Goal: Use online tool/utility: Utilize a website feature to perform a specific function

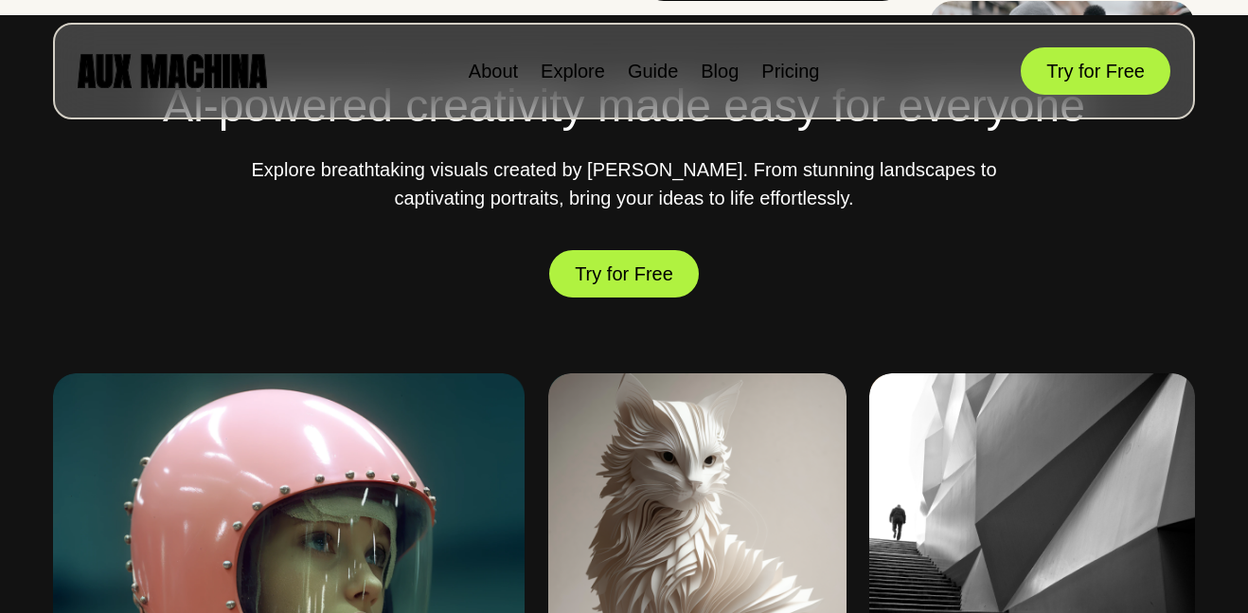
scroll to position [628, 0]
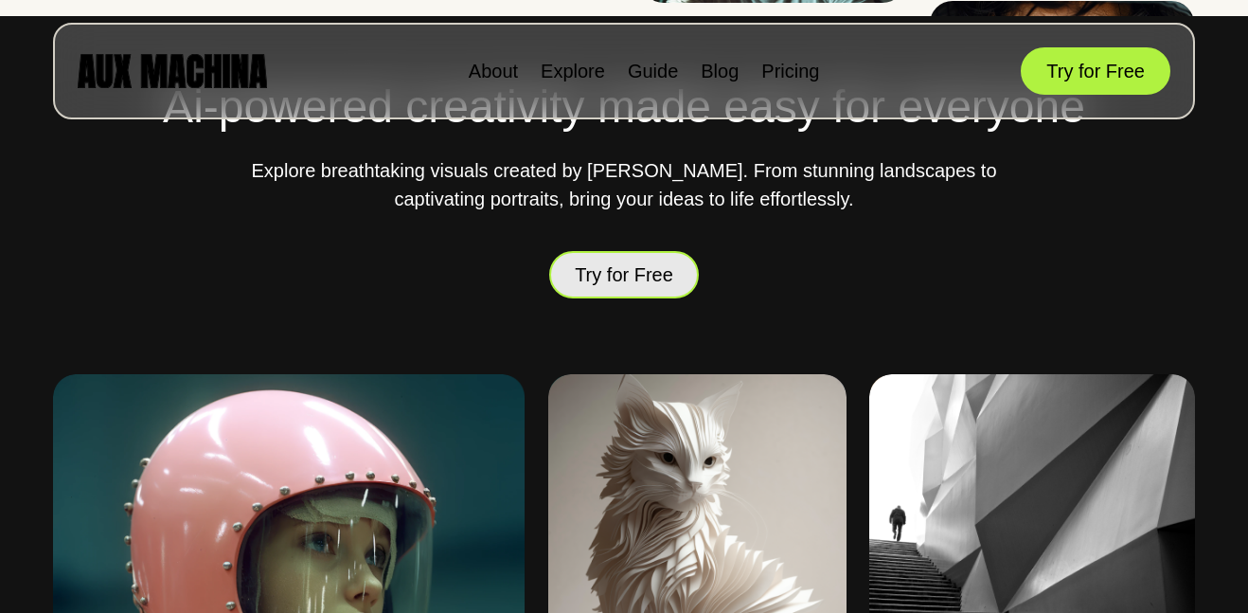
click at [666, 271] on button "Try for Free" at bounding box center [624, 274] width 150 height 53
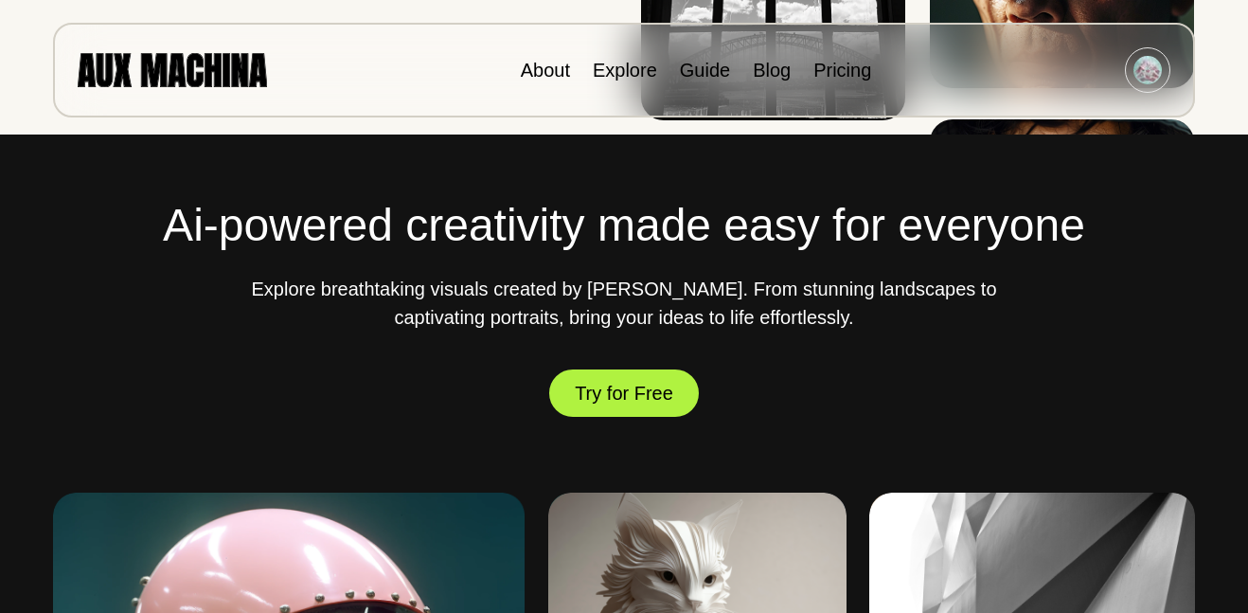
scroll to position [510, 0]
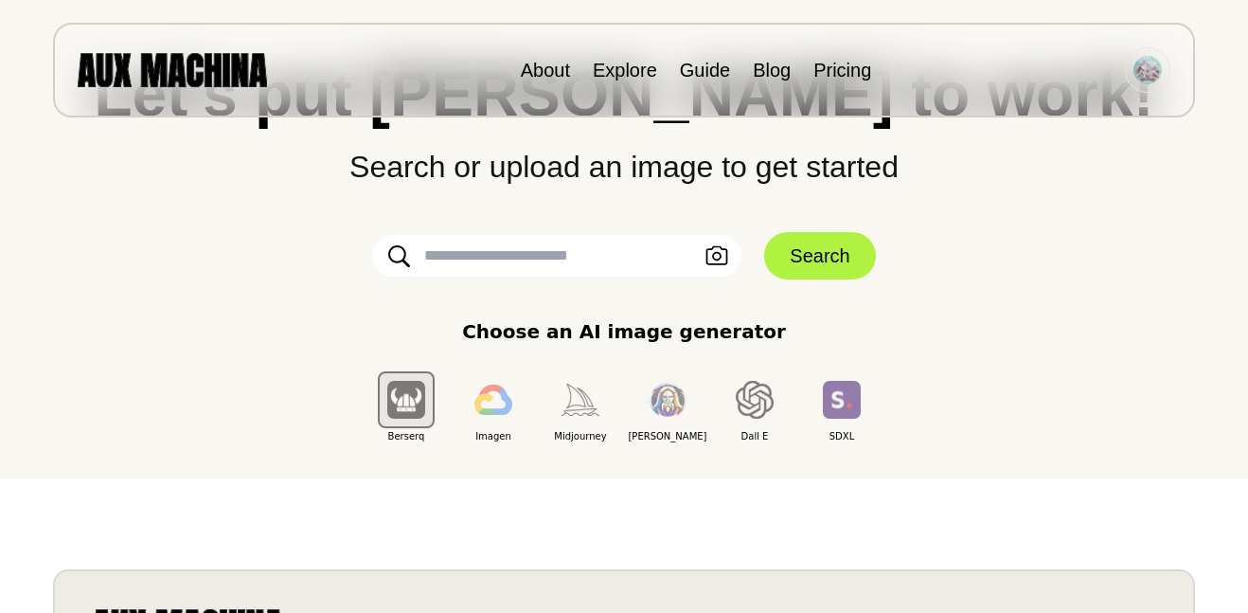
scroll to position [135, 0]
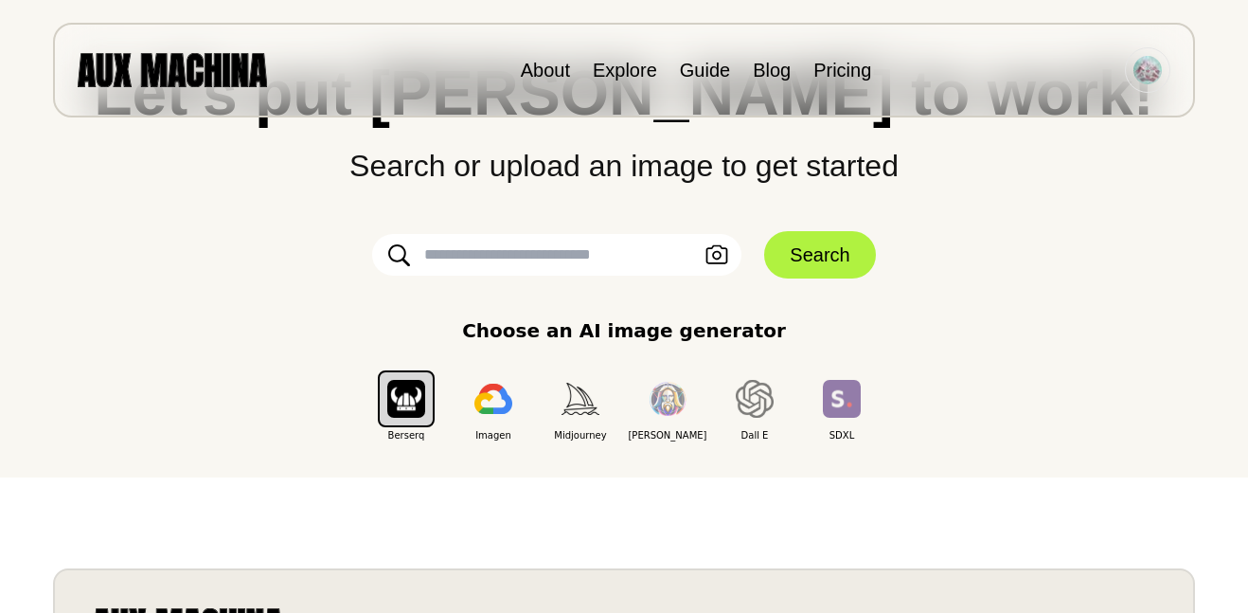
click at [631, 261] on input "text" at bounding box center [556, 255] width 369 height 42
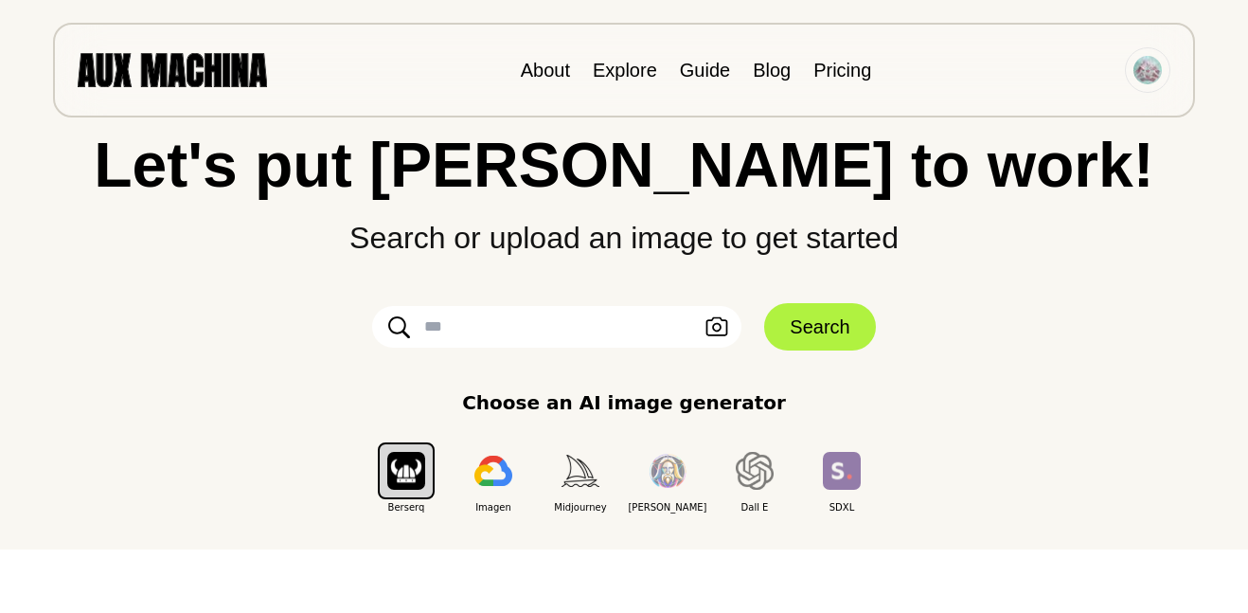
scroll to position [60, 0]
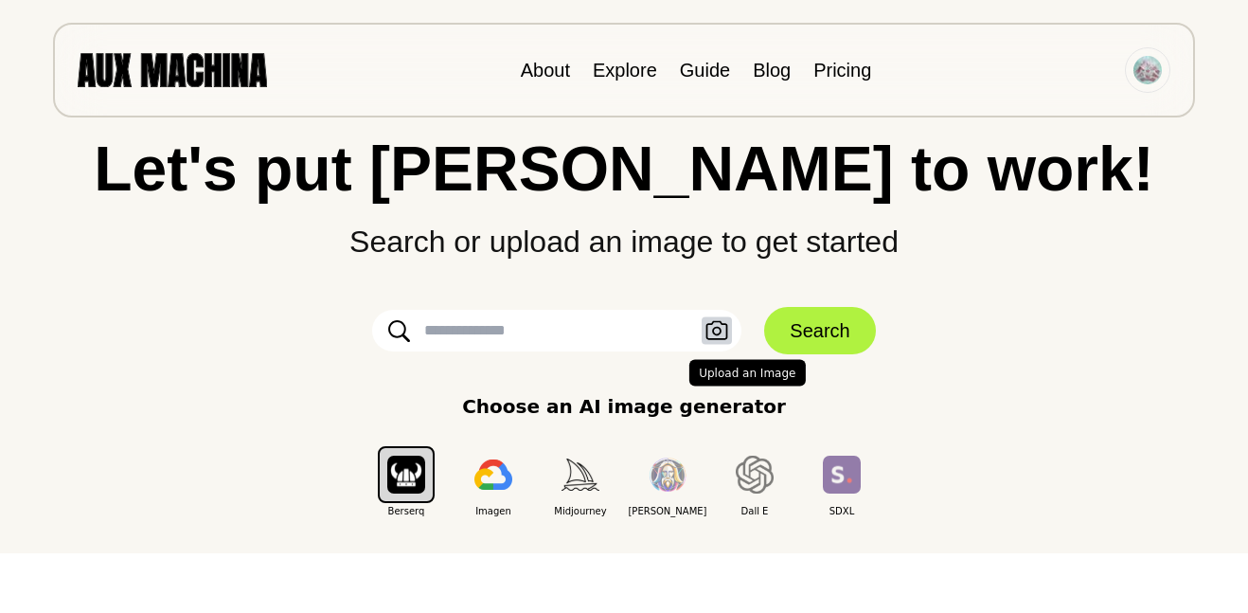
click at [706, 332] on icon "button" at bounding box center [717, 330] width 22 height 19
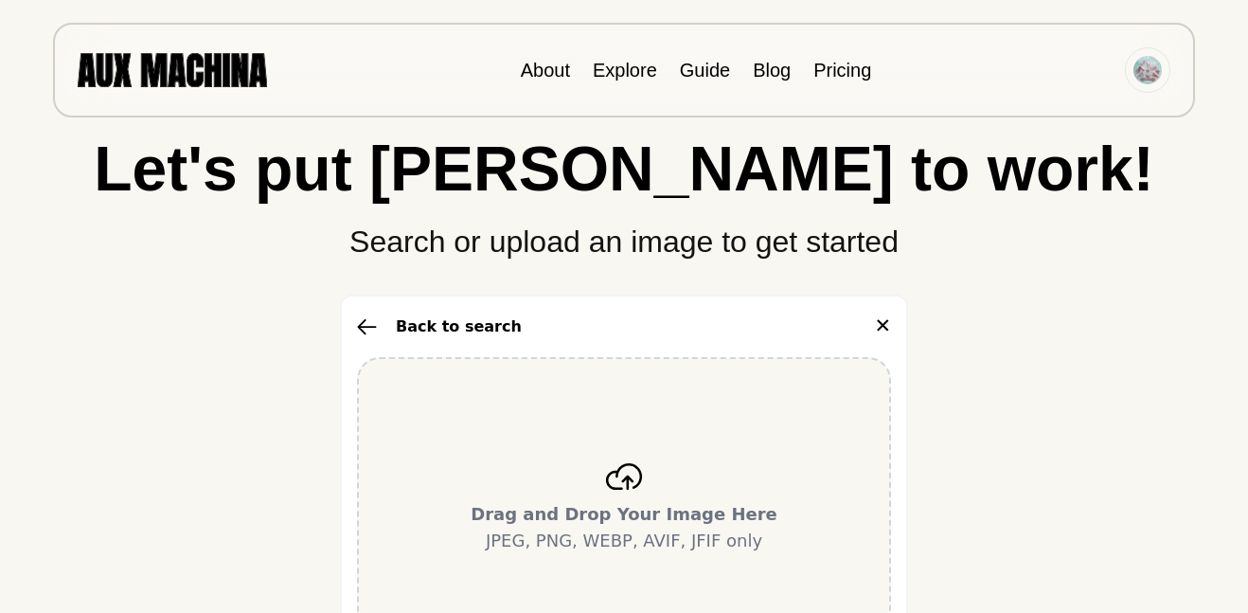
click at [682, 463] on div "Drag and Drop Your Image Here JPEG, PNG, WEBP, AVIF, JFIF only" at bounding box center [624, 508] width 534 height 303
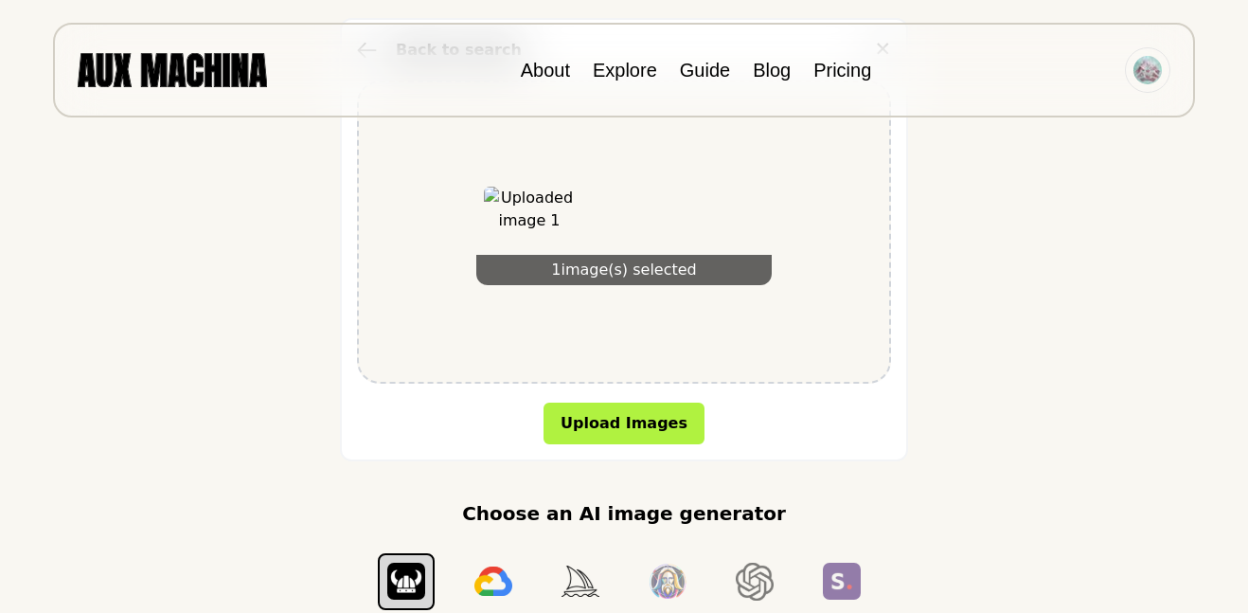
scroll to position [351, 0]
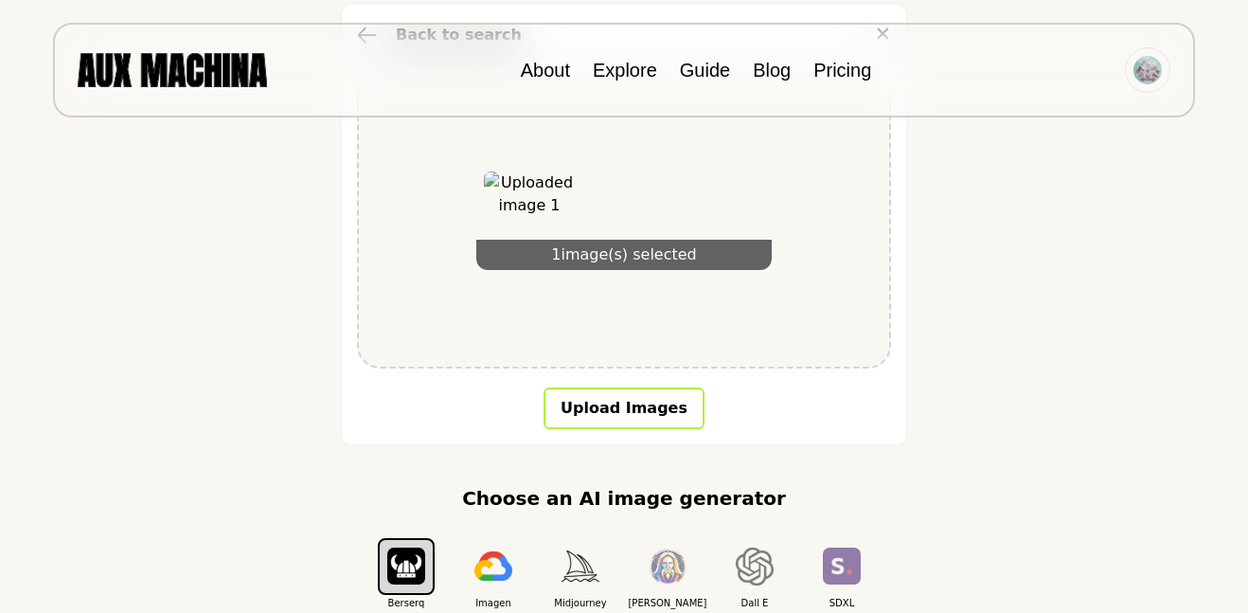
click at [672, 408] on button "Upload Images" at bounding box center [624, 408] width 161 height 42
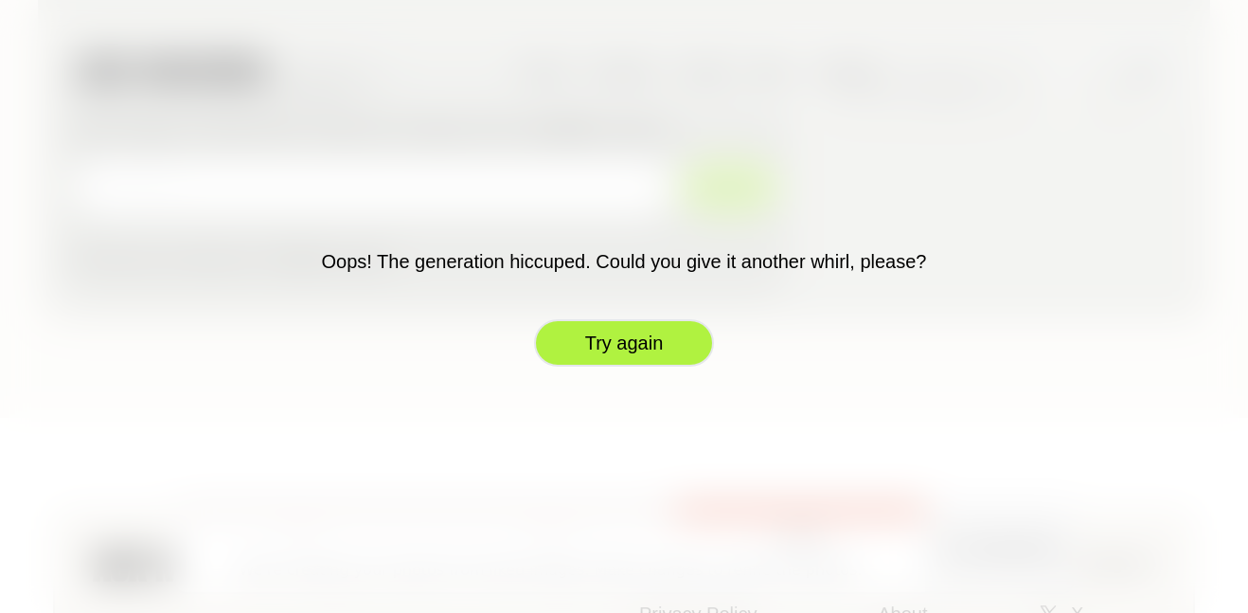
click at [627, 344] on button "Try again" at bounding box center [624, 342] width 180 height 47
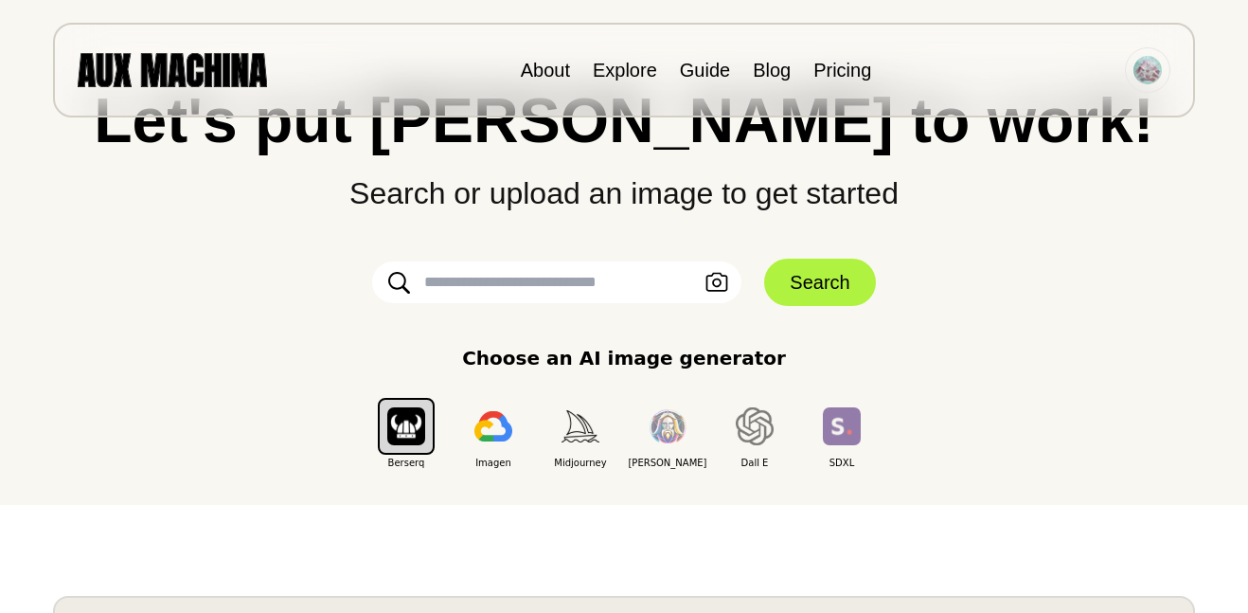
scroll to position [107, 0]
click at [591, 282] on input "text" at bounding box center [556, 283] width 369 height 42
type input "**********"
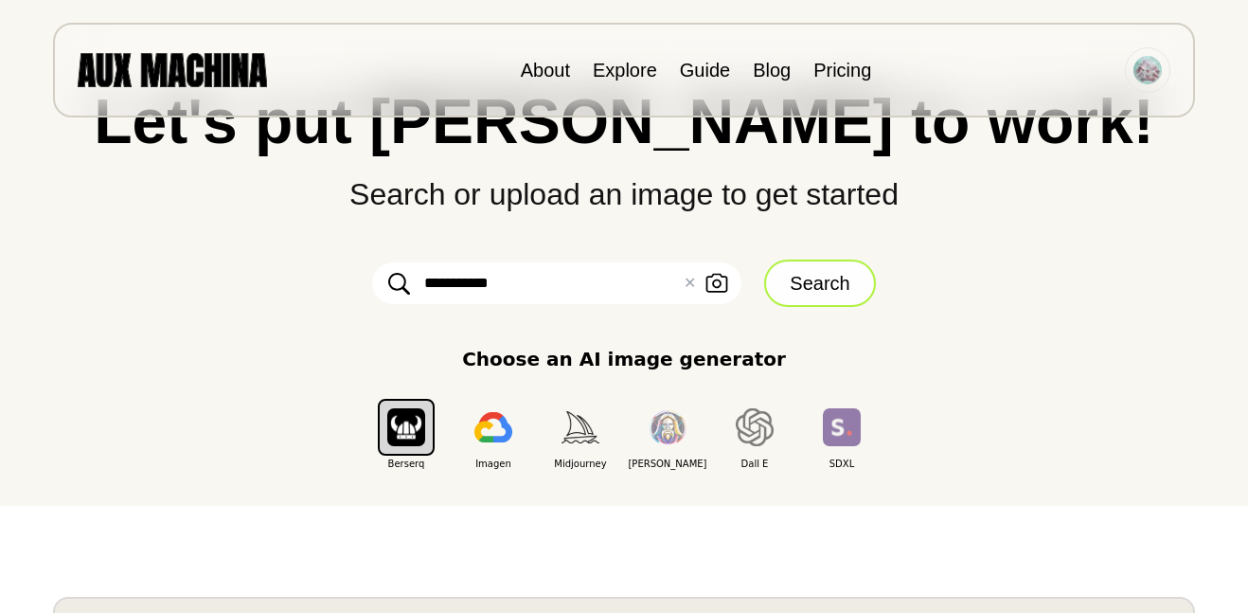
click at [815, 282] on button "Search" at bounding box center [819, 282] width 111 height 47
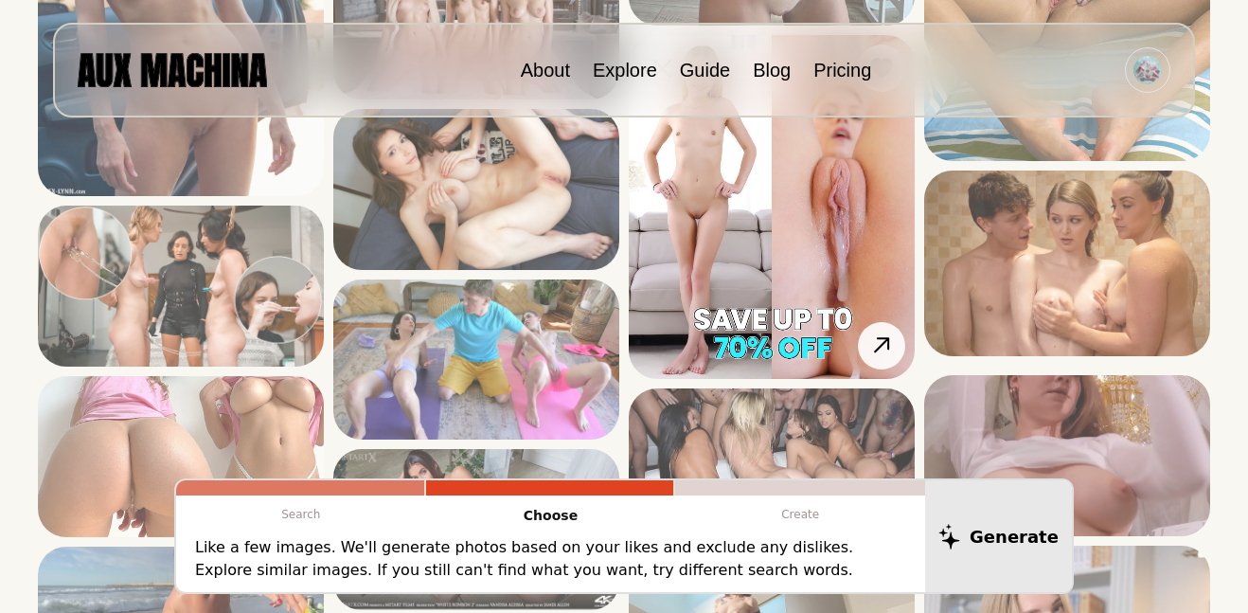
scroll to position [686, 0]
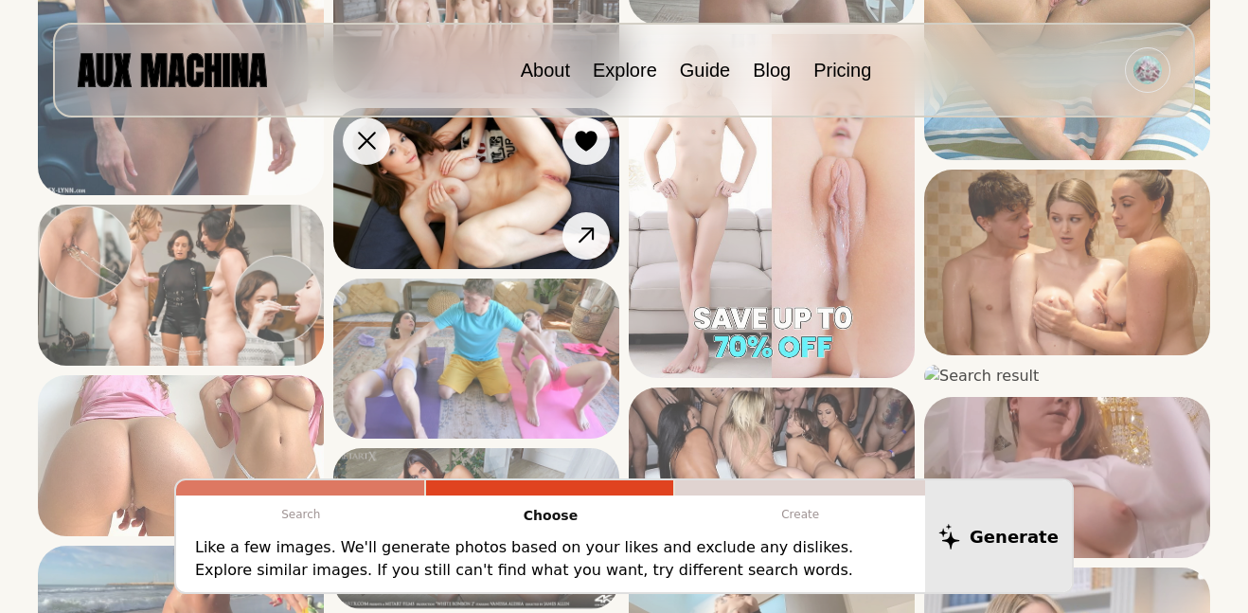
click at [482, 205] on img at bounding box center [476, 188] width 286 height 161
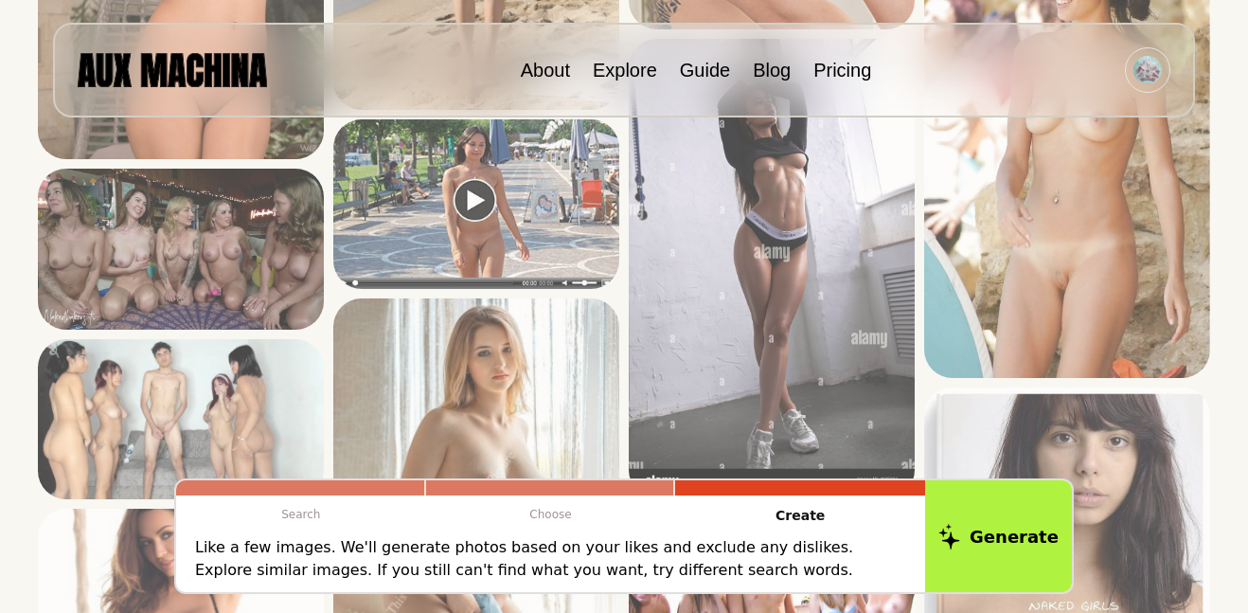
scroll to position [2231, 0]
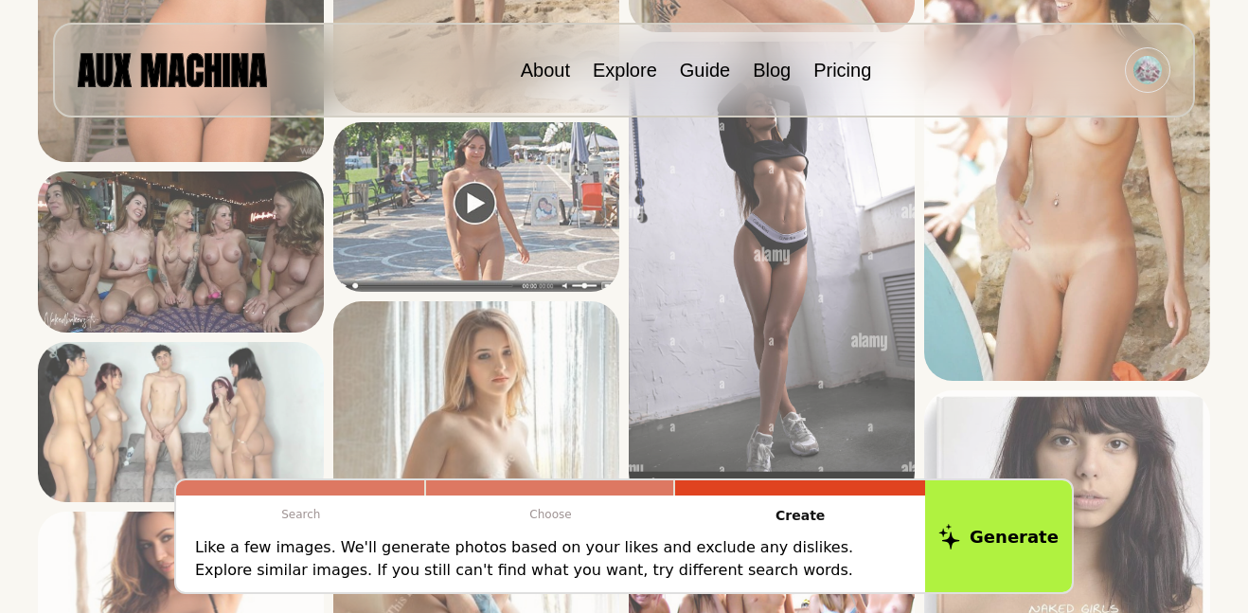
click at [482, 205] on img at bounding box center [476, 206] width 286 height 169
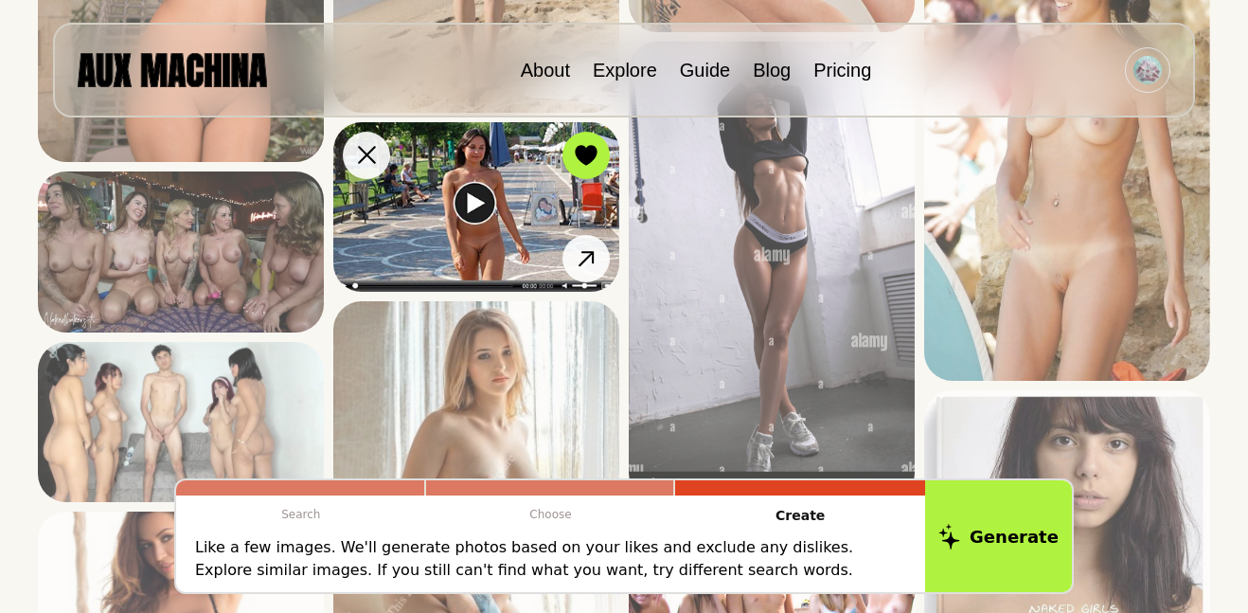
click at [465, 206] on img at bounding box center [476, 206] width 286 height 169
click at [468, 209] on img at bounding box center [476, 206] width 286 height 169
click at [430, 220] on img at bounding box center [476, 206] width 286 height 169
click at [401, 247] on img at bounding box center [476, 206] width 286 height 169
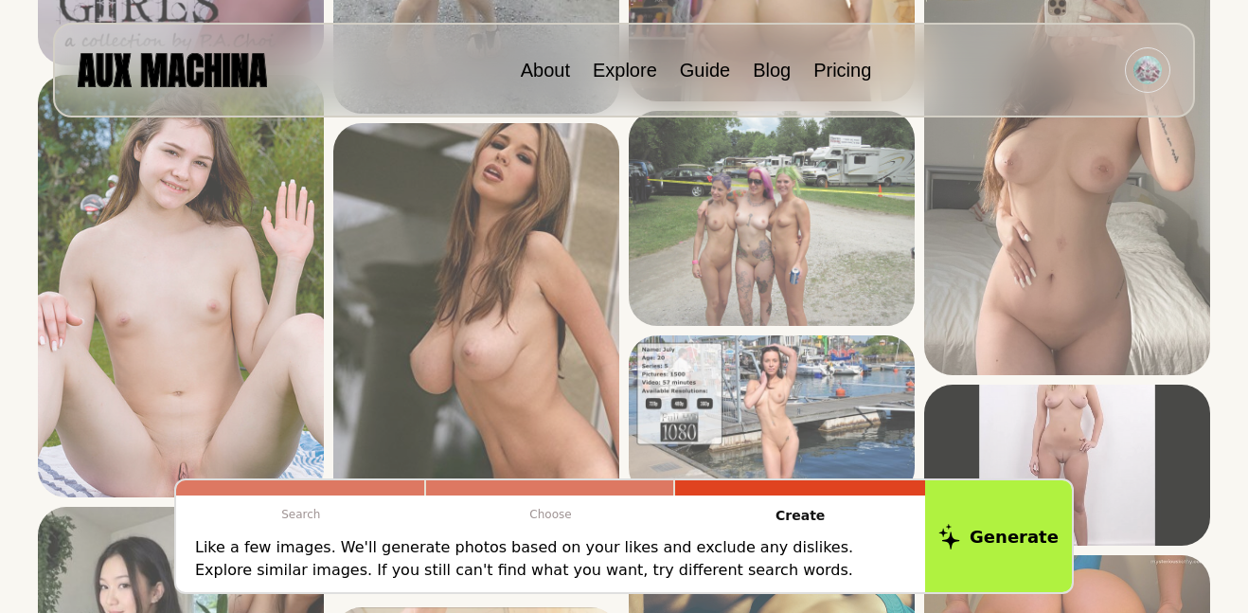
scroll to position [3861, 0]
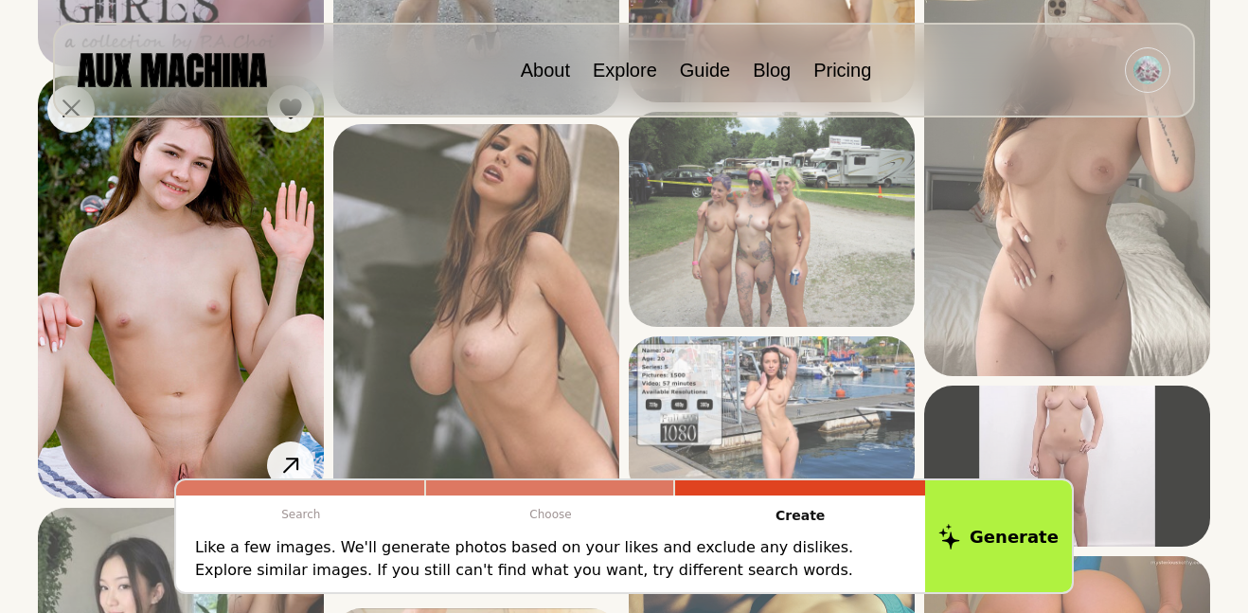
click at [223, 298] on img at bounding box center [181, 287] width 286 height 422
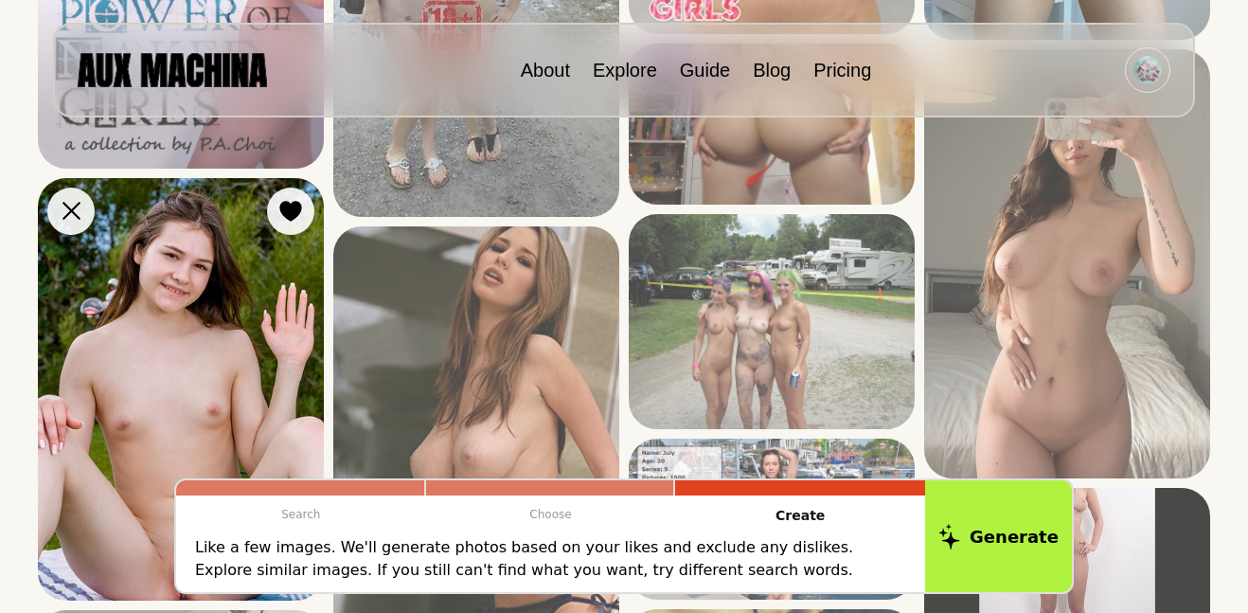
scroll to position [3758, 0]
click at [300, 205] on icon at bounding box center [290, 212] width 22 height 21
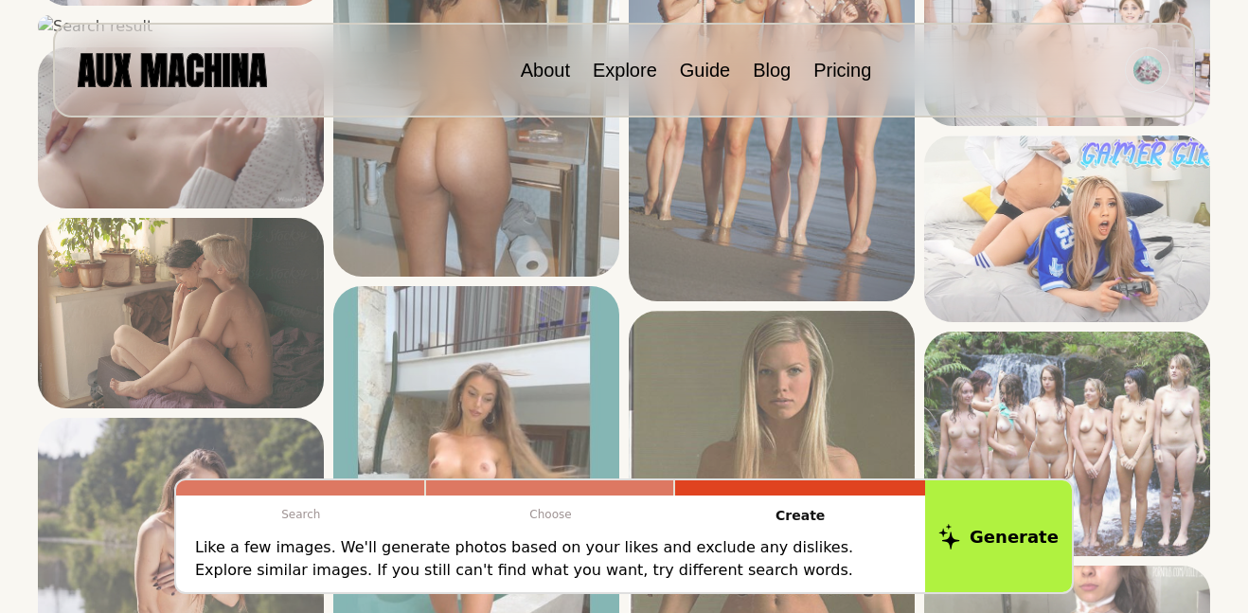
scroll to position [4795, 0]
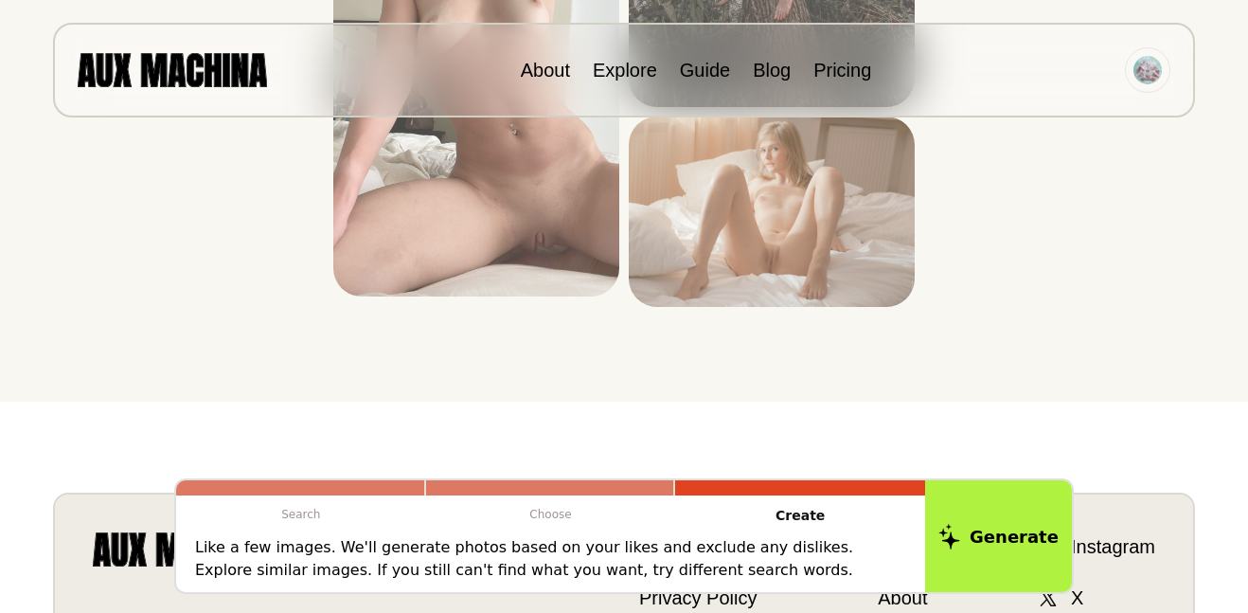
scroll to position [5967, 0]
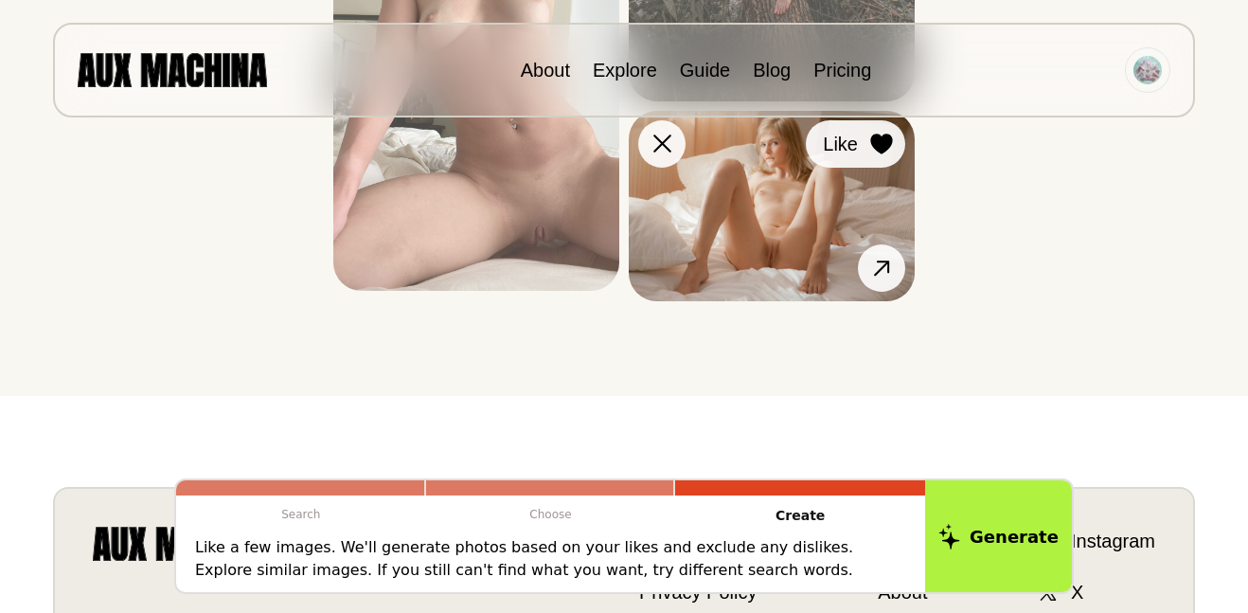
click at [874, 155] on div at bounding box center [881, 144] width 28 height 28
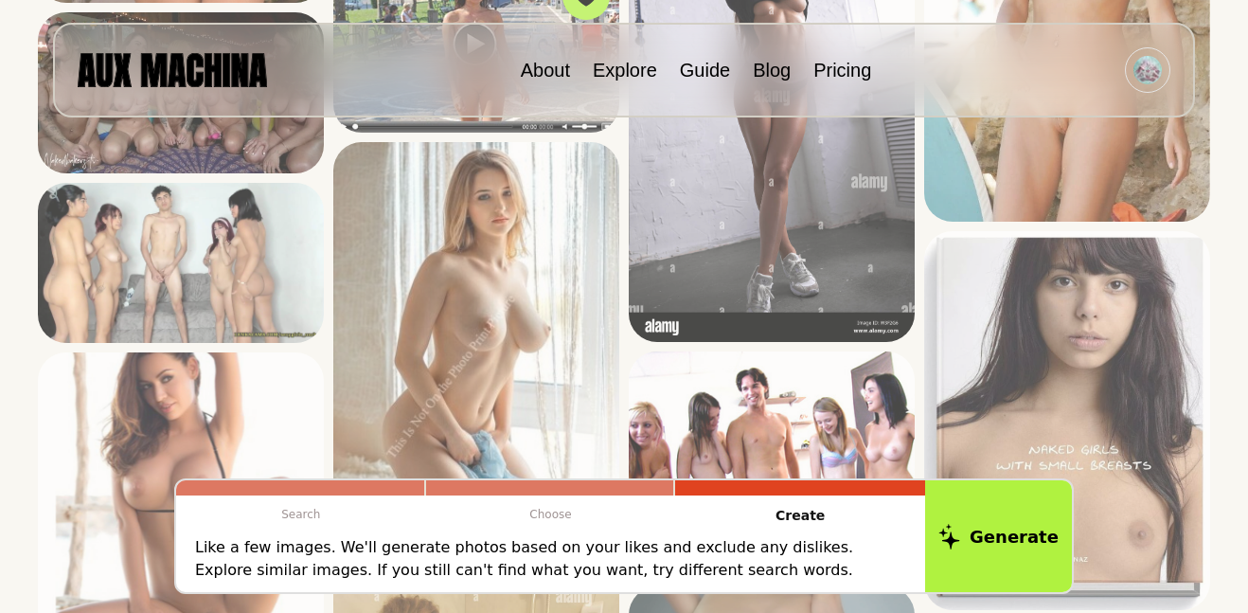
scroll to position [2387, 0]
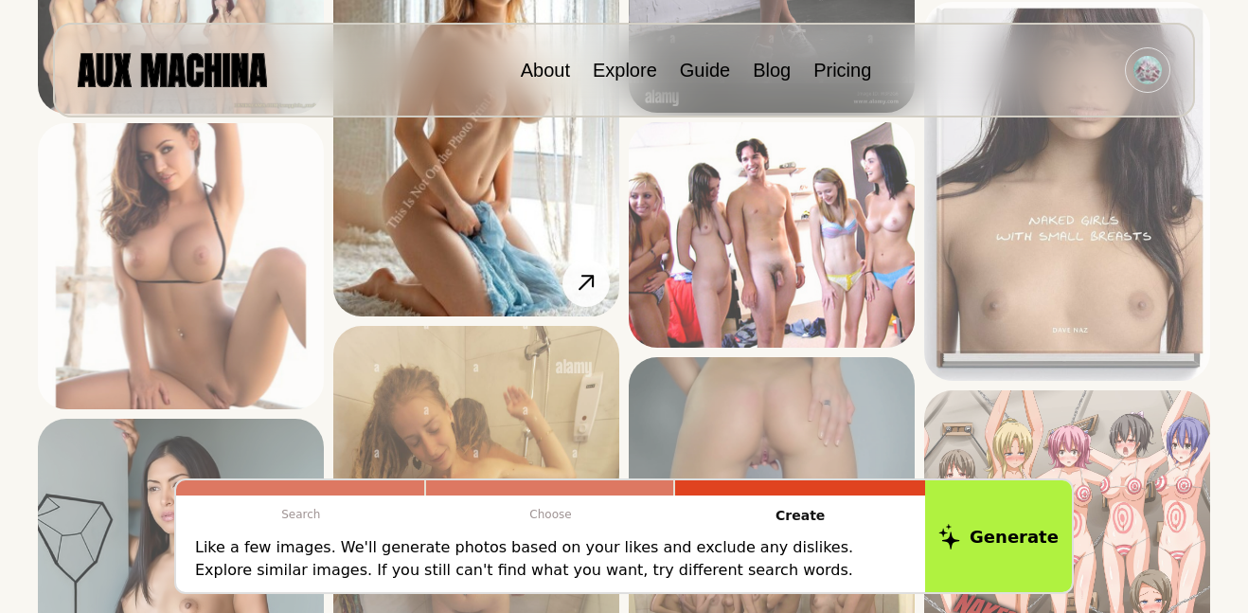
scroll to position [2624, 0]
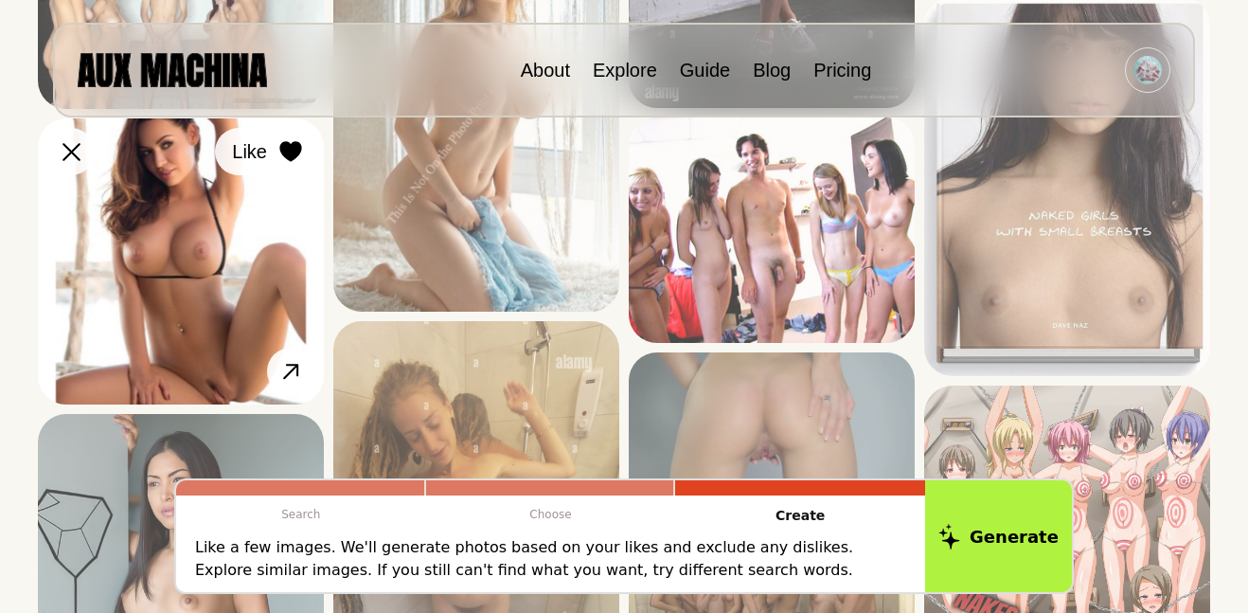
click at [276, 156] on div at bounding box center [290, 151] width 28 height 28
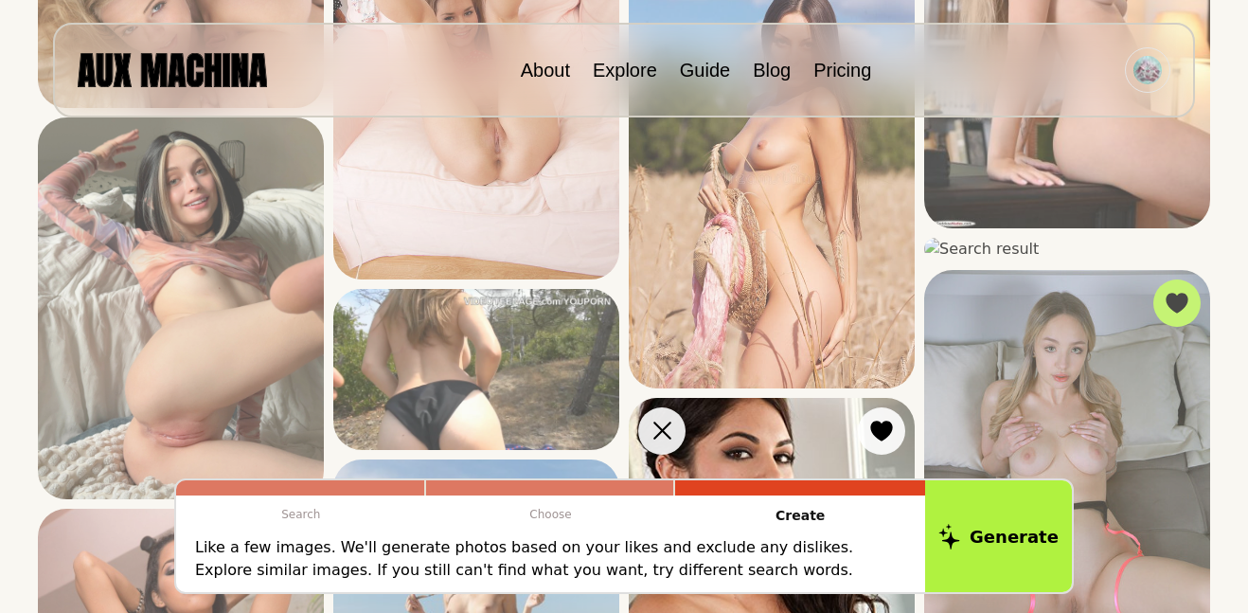
scroll to position [1451, 0]
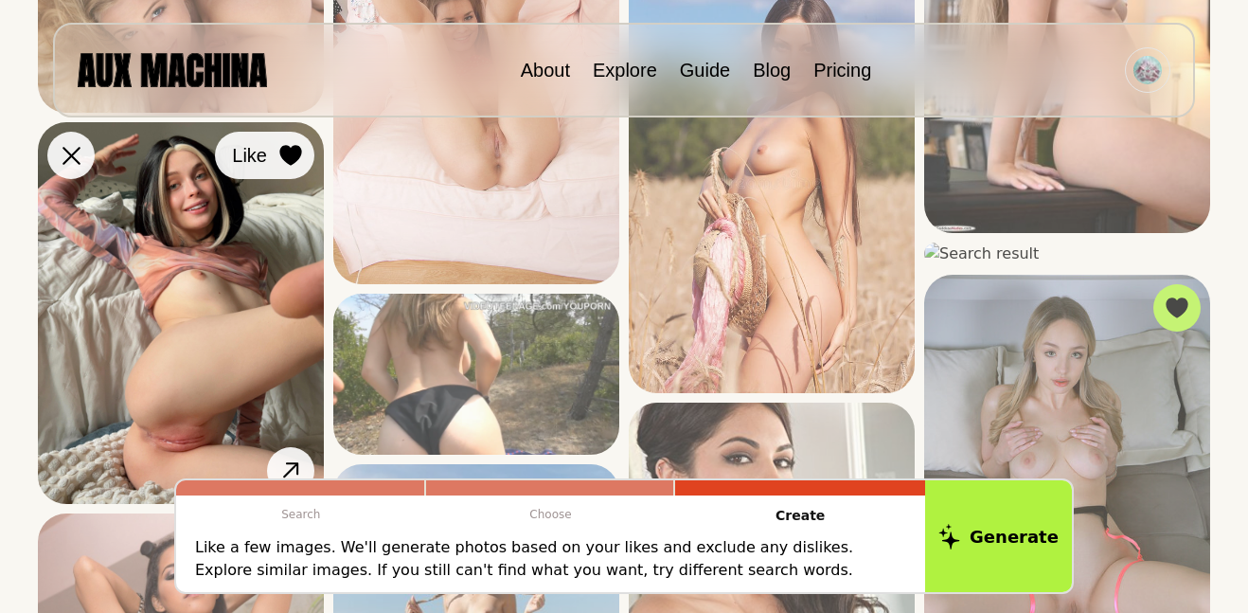
click at [287, 142] on div at bounding box center [290, 155] width 28 height 28
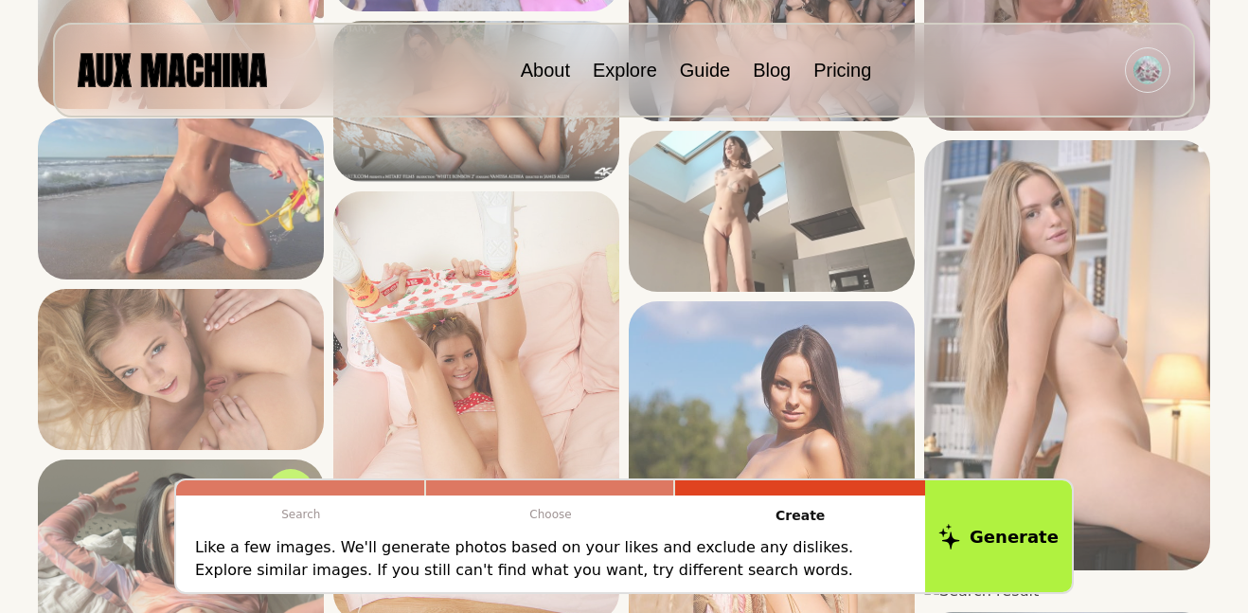
scroll to position [1105, 0]
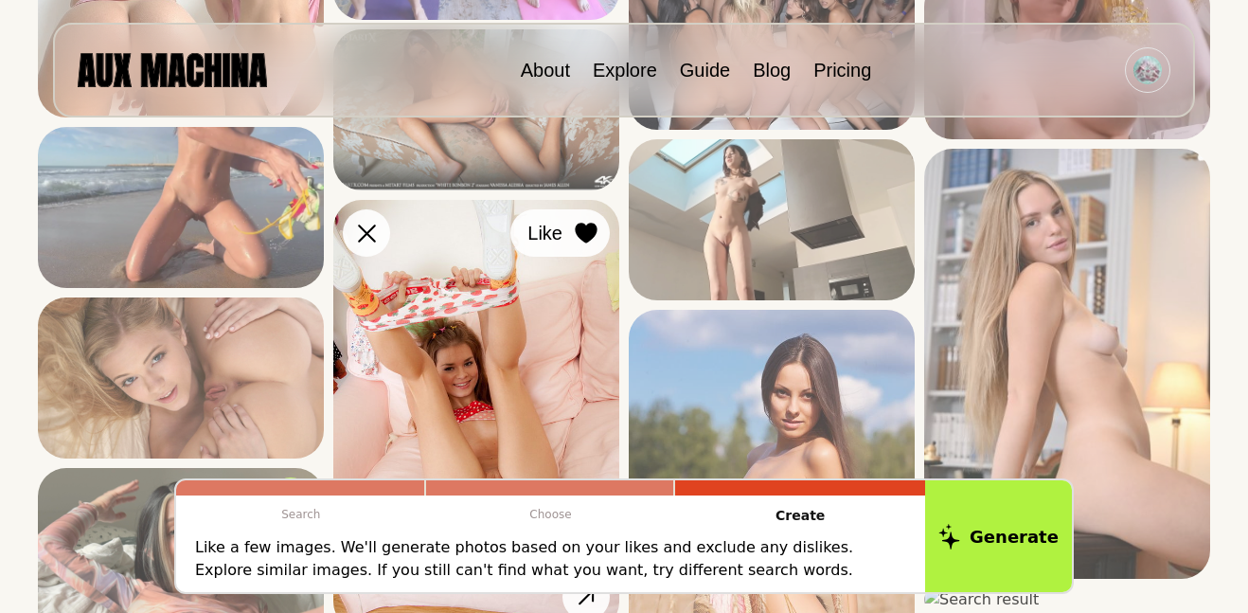
click at [593, 244] on div at bounding box center [586, 233] width 28 height 28
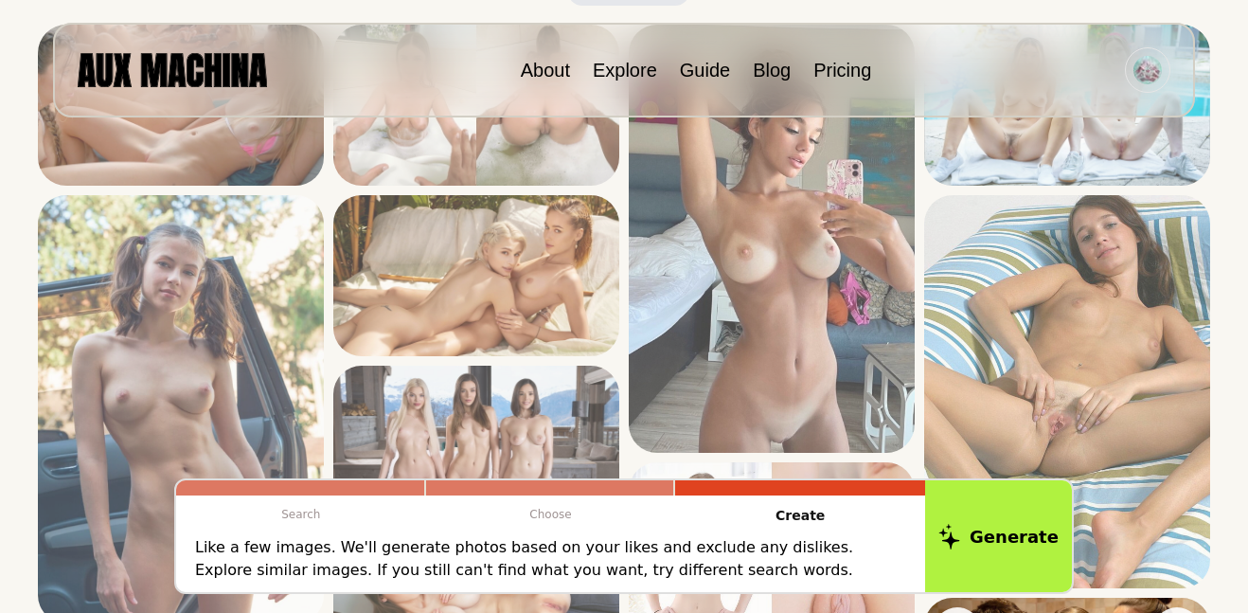
scroll to position [254, 0]
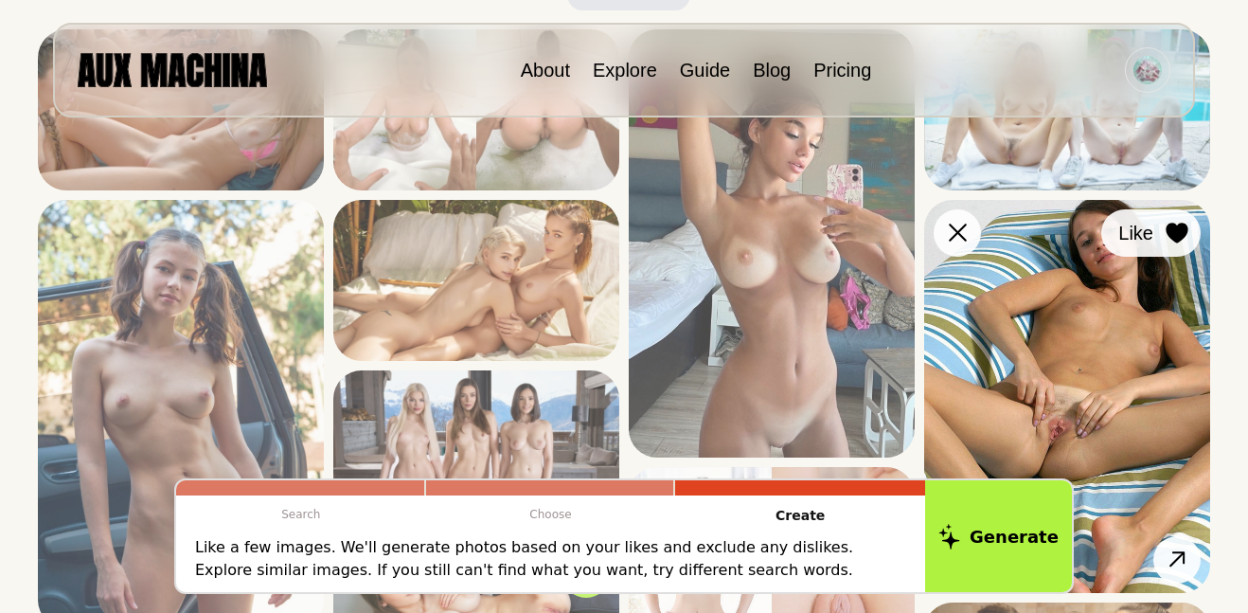
click at [1186, 225] on icon at bounding box center [1177, 233] width 22 height 21
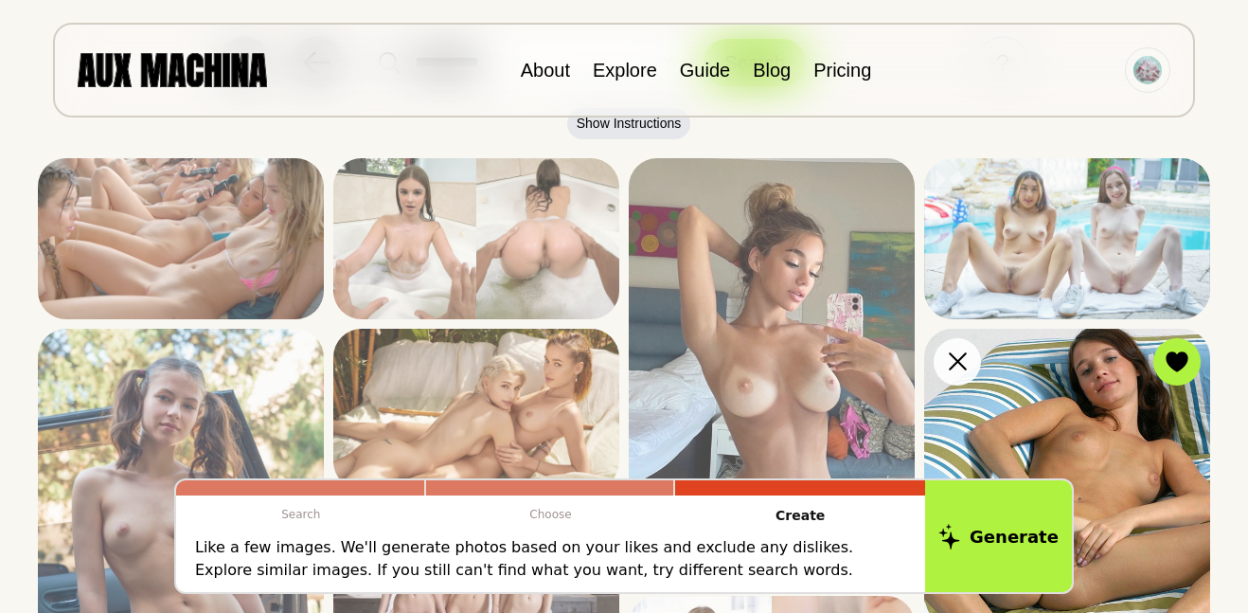
scroll to position [124, 0]
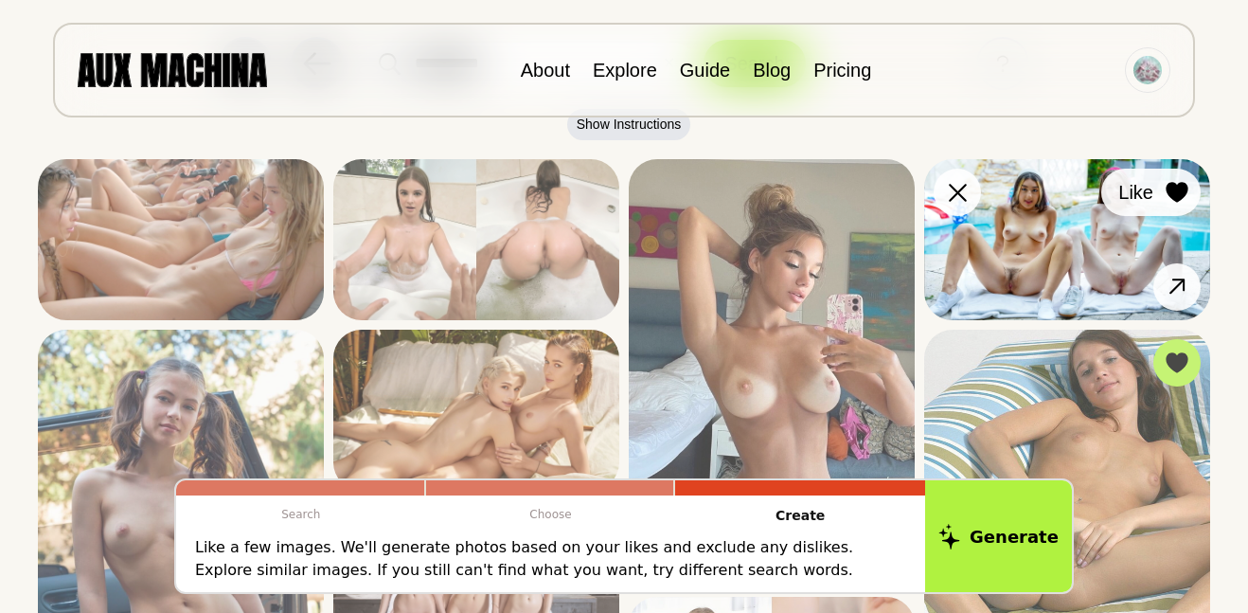
click at [1172, 201] on icon at bounding box center [1177, 192] width 23 height 21
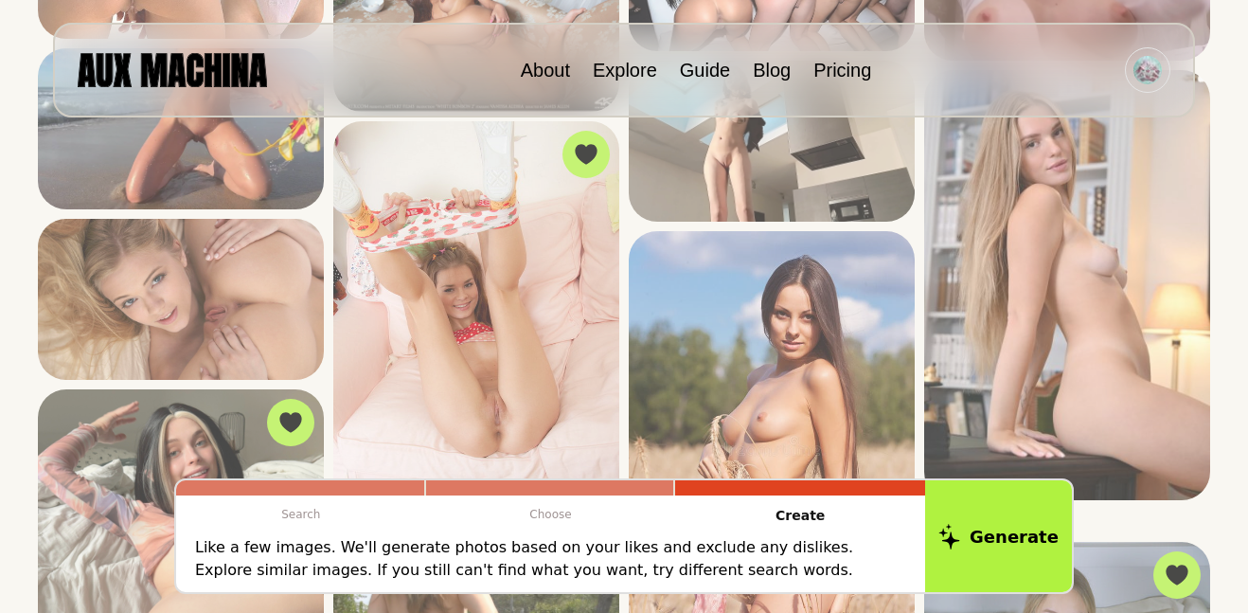
scroll to position [1186, 0]
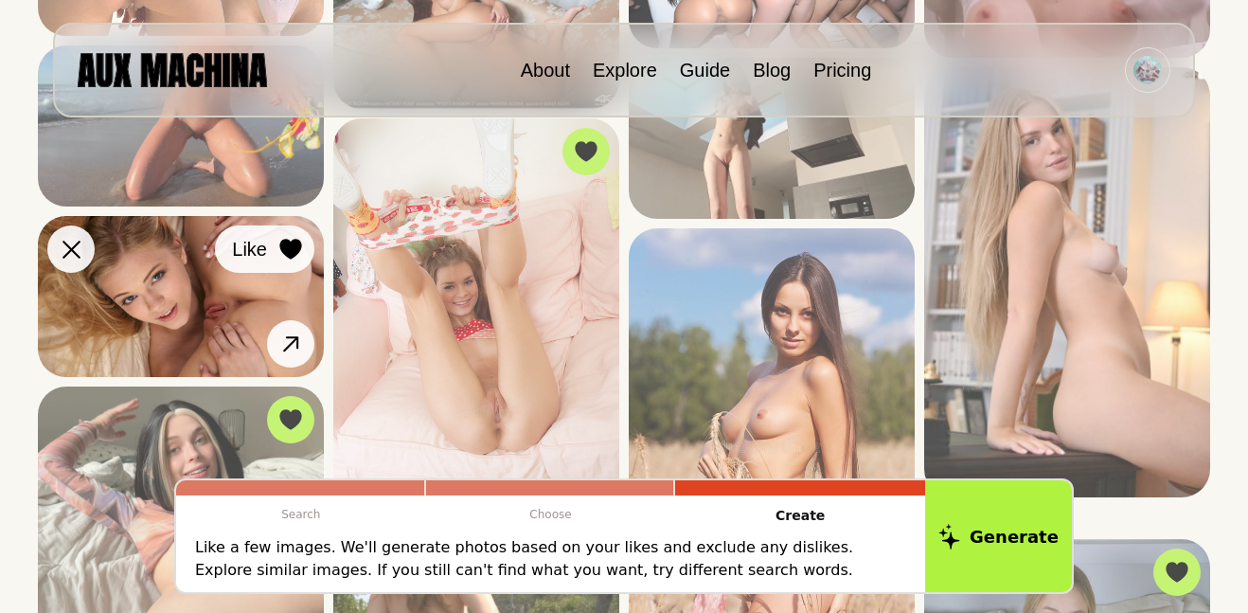
click at [291, 258] on icon at bounding box center [290, 249] width 22 height 21
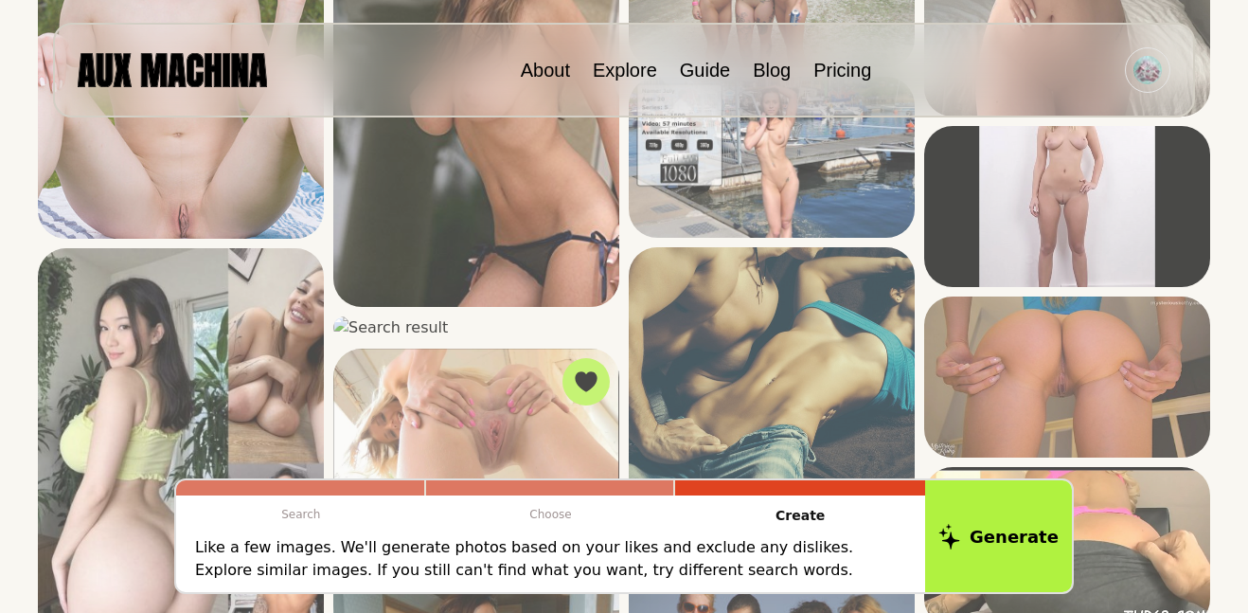
scroll to position [4116, 0]
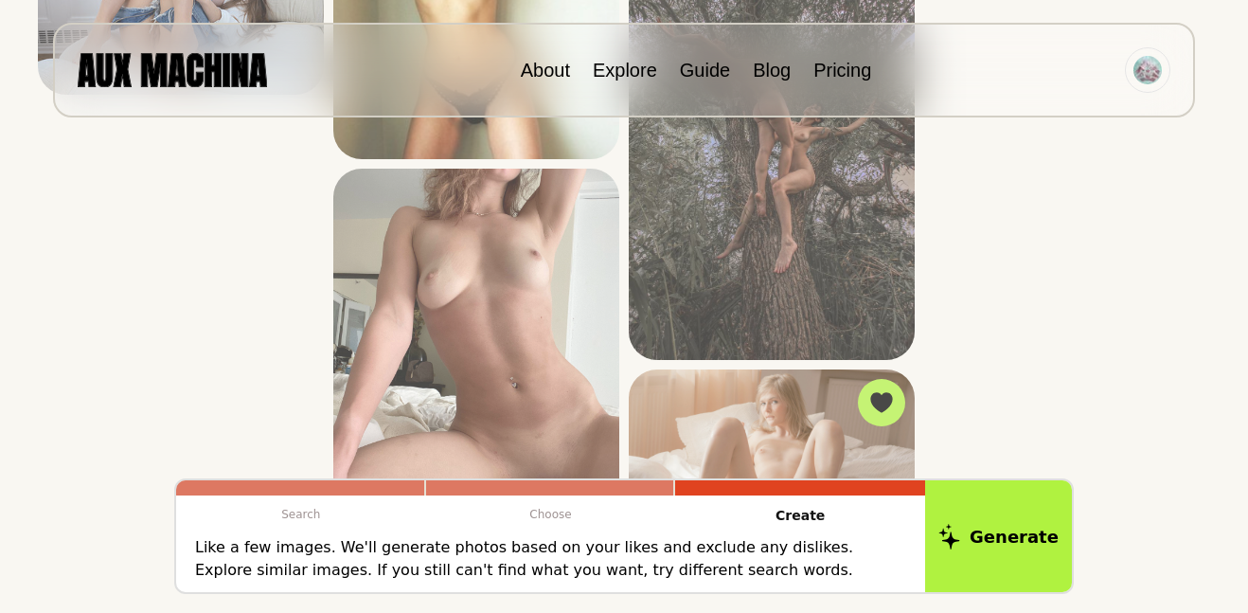
scroll to position [5681, 0]
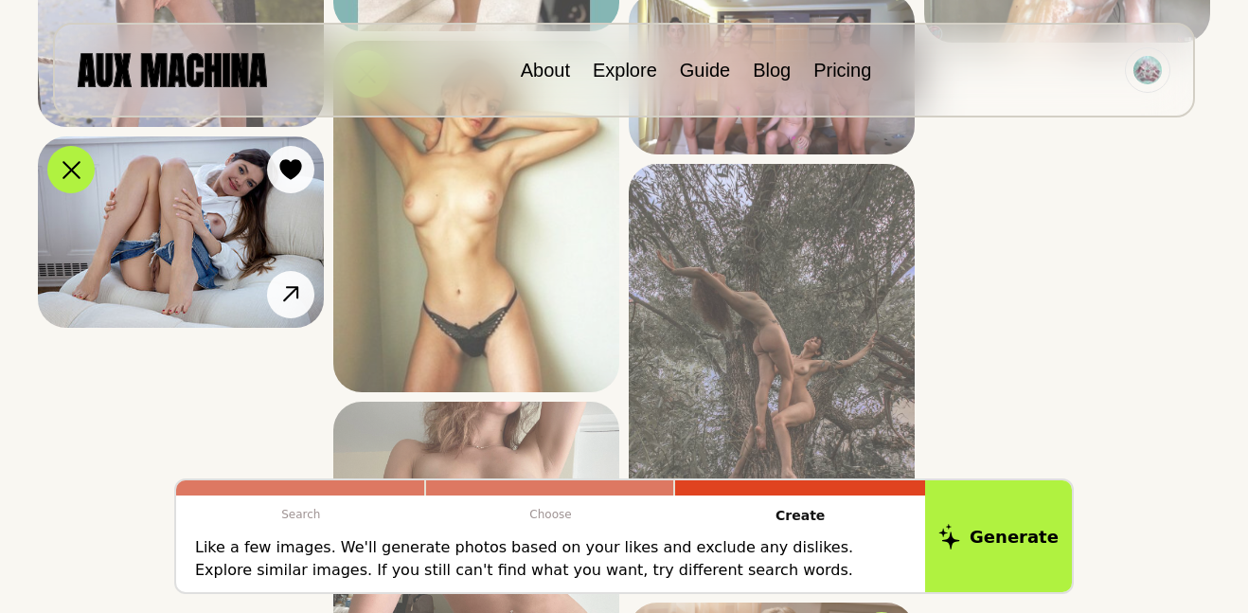
scroll to position [5475, 0]
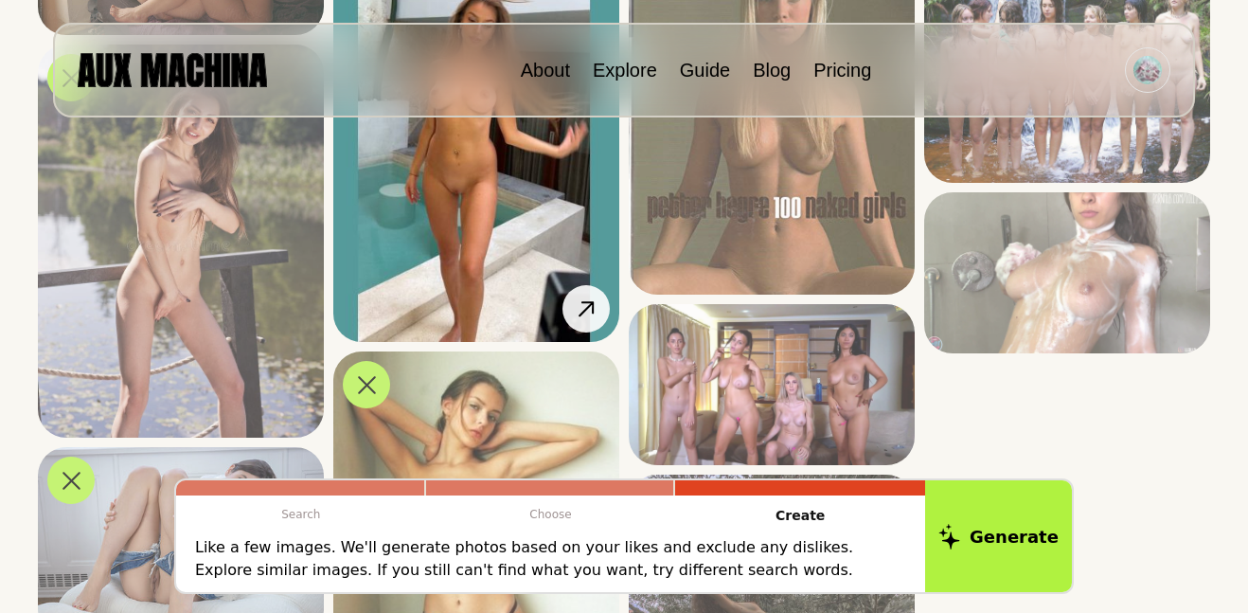
scroll to position [5164, 0]
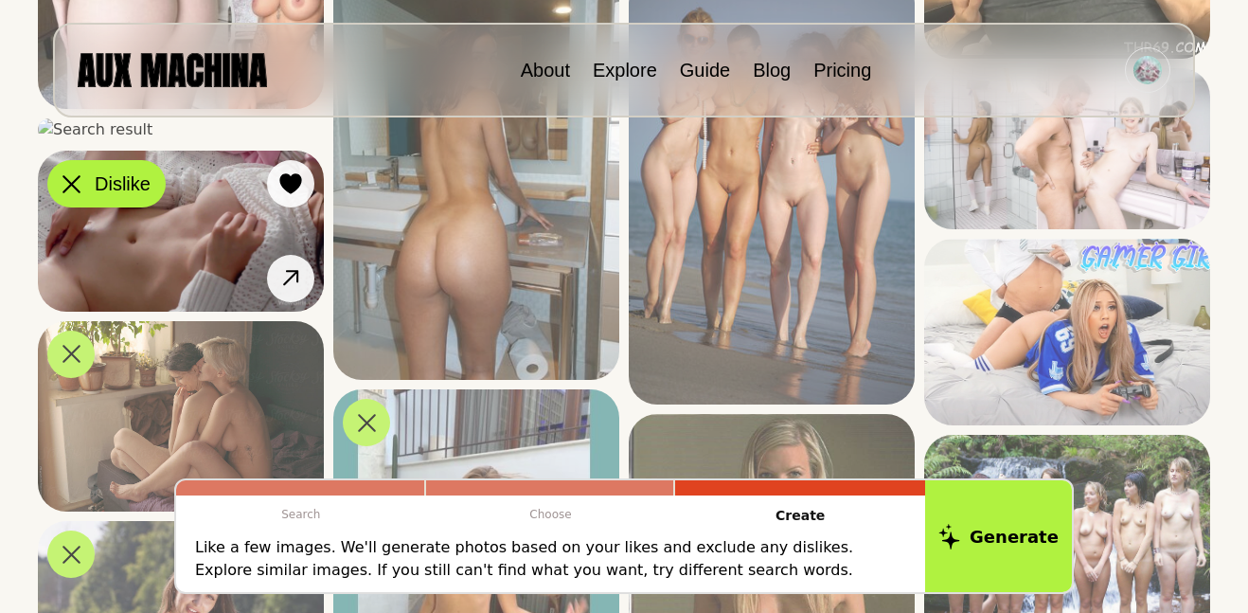
scroll to position [4688, 0]
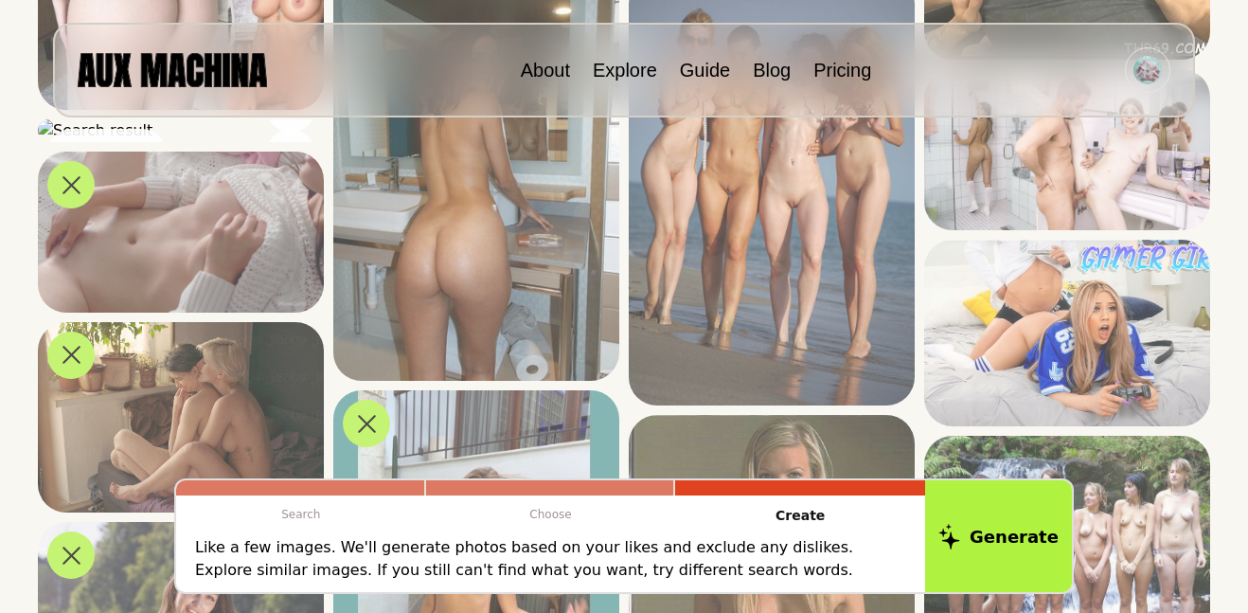
click at [62, 157] on icon at bounding box center [71, 153] width 18 height 18
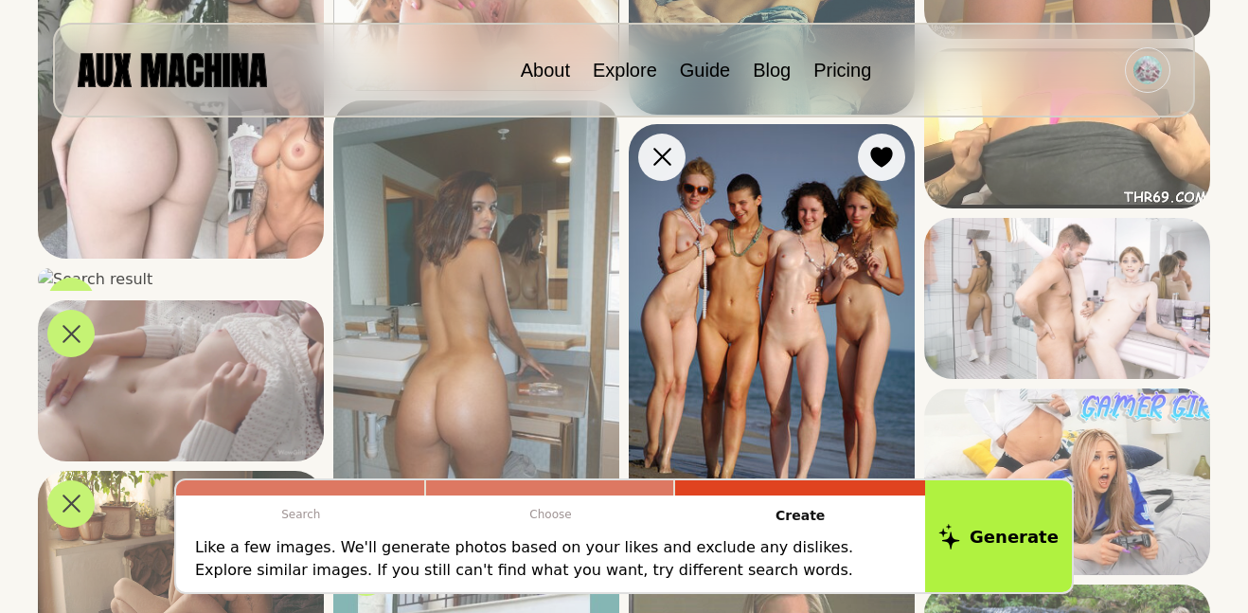
scroll to position [4536, 0]
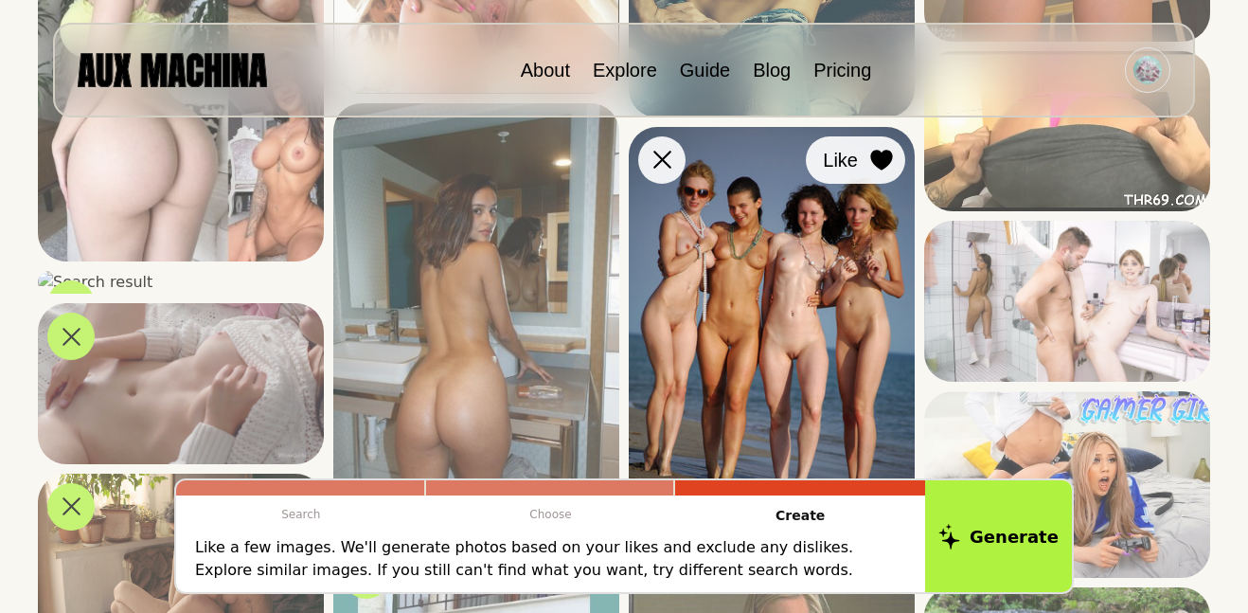
click at [892, 165] on icon at bounding box center [881, 160] width 23 height 21
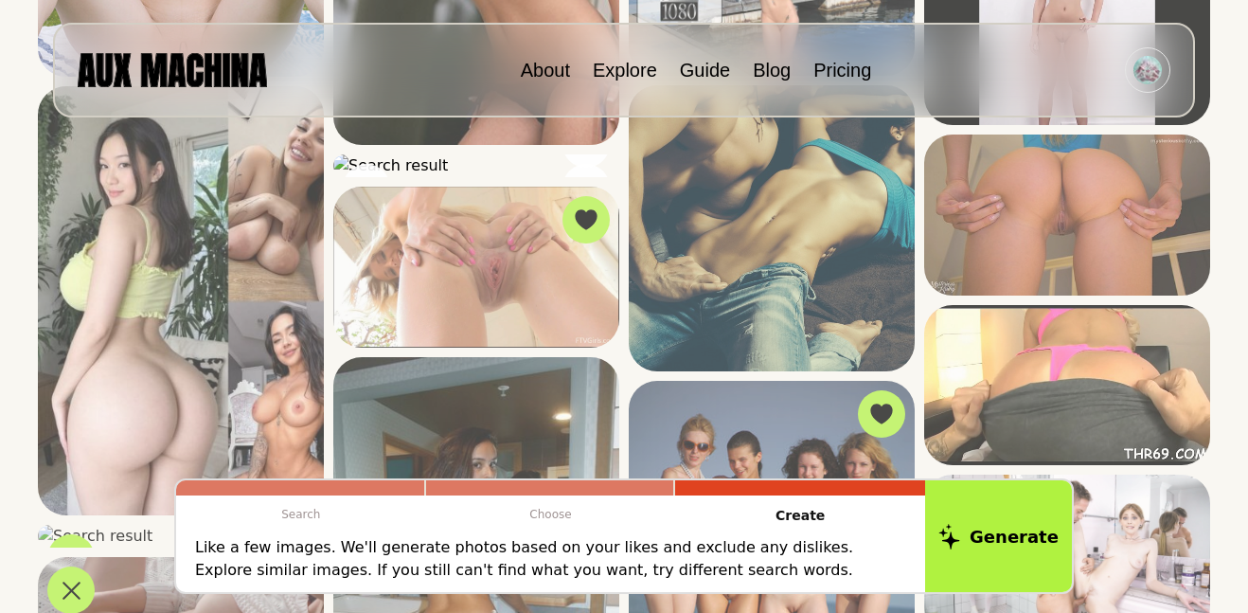
scroll to position [4282, 0]
click at [365, 187] on icon at bounding box center [367, 189] width 18 height 18
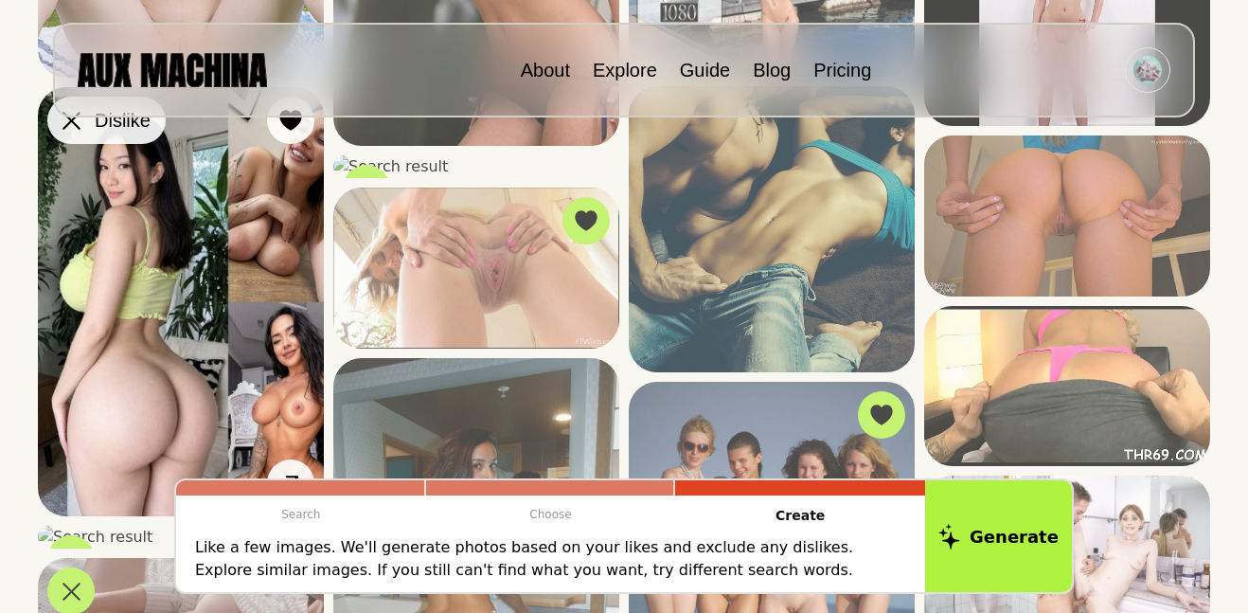
click at [77, 132] on div at bounding box center [71, 120] width 28 height 28
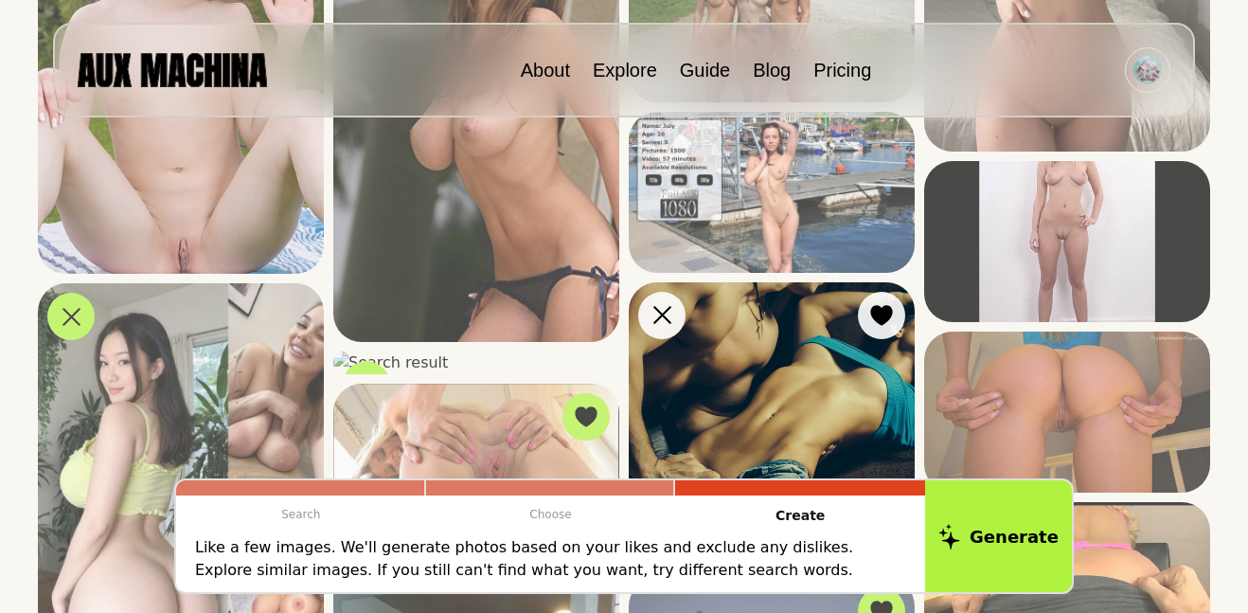
scroll to position [4084, 0]
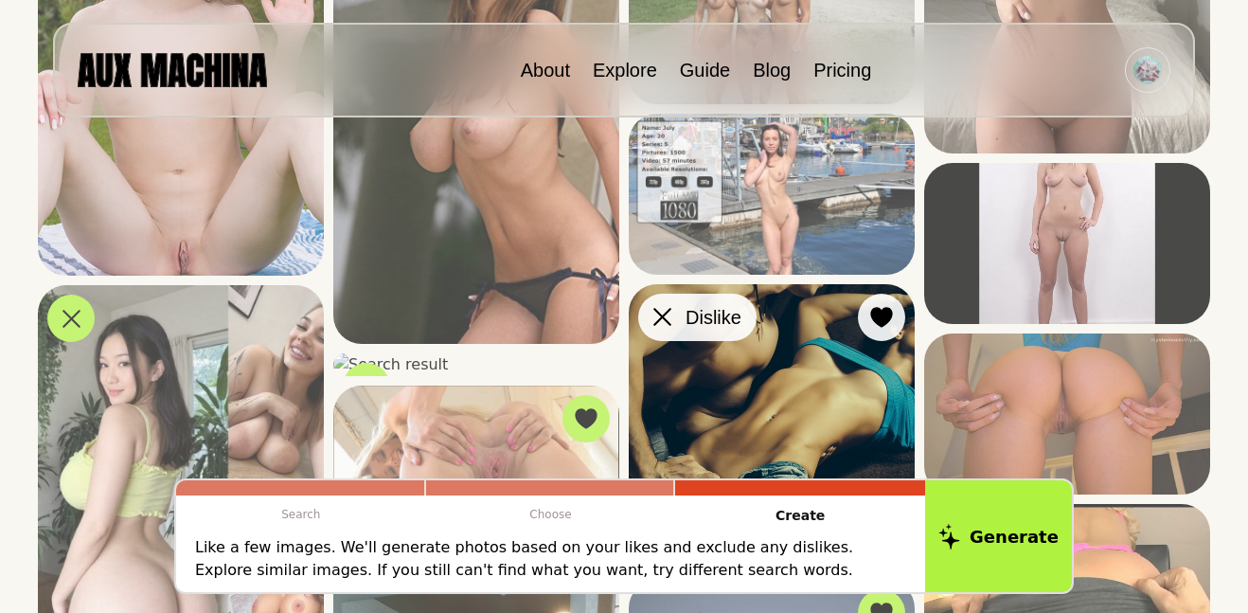
click at [669, 316] on icon at bounding box center [662, 317] width 18 height 18
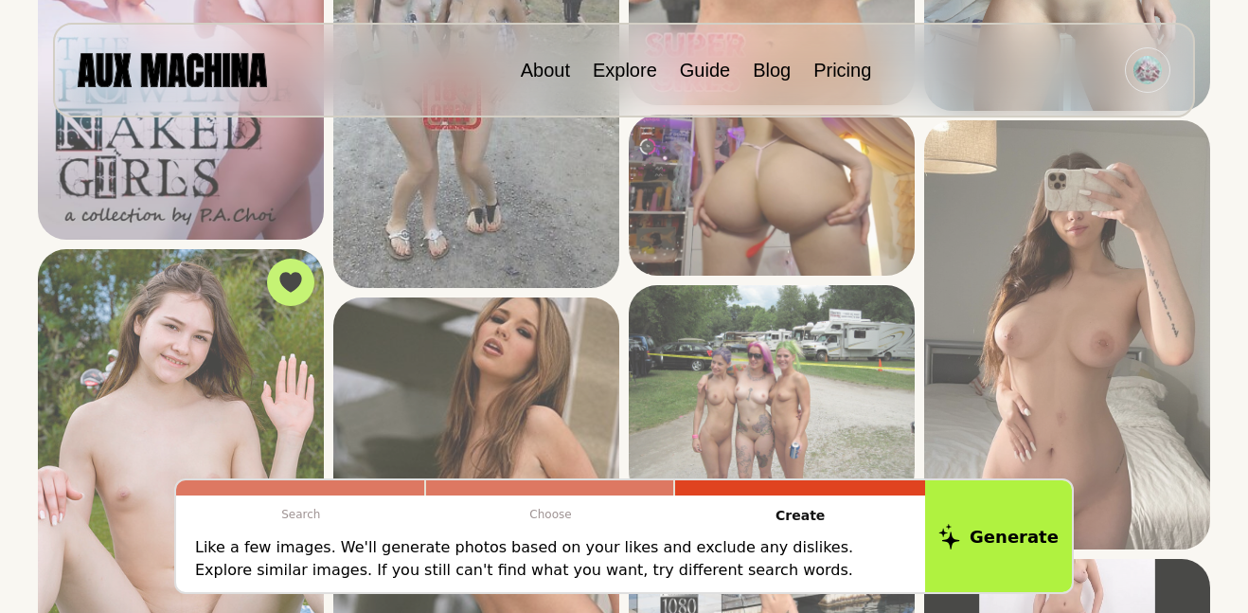
scroll to position [3671, 0]
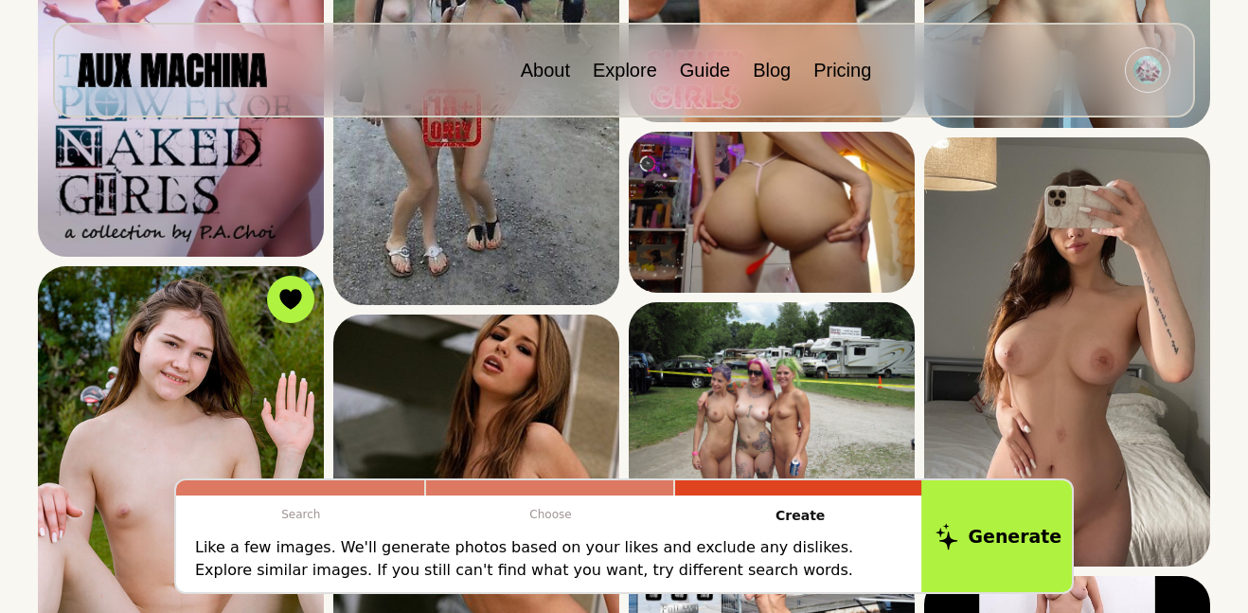
click at [971, 557] on button "Generate" at bounding box center [998, 535] width 154 height 117
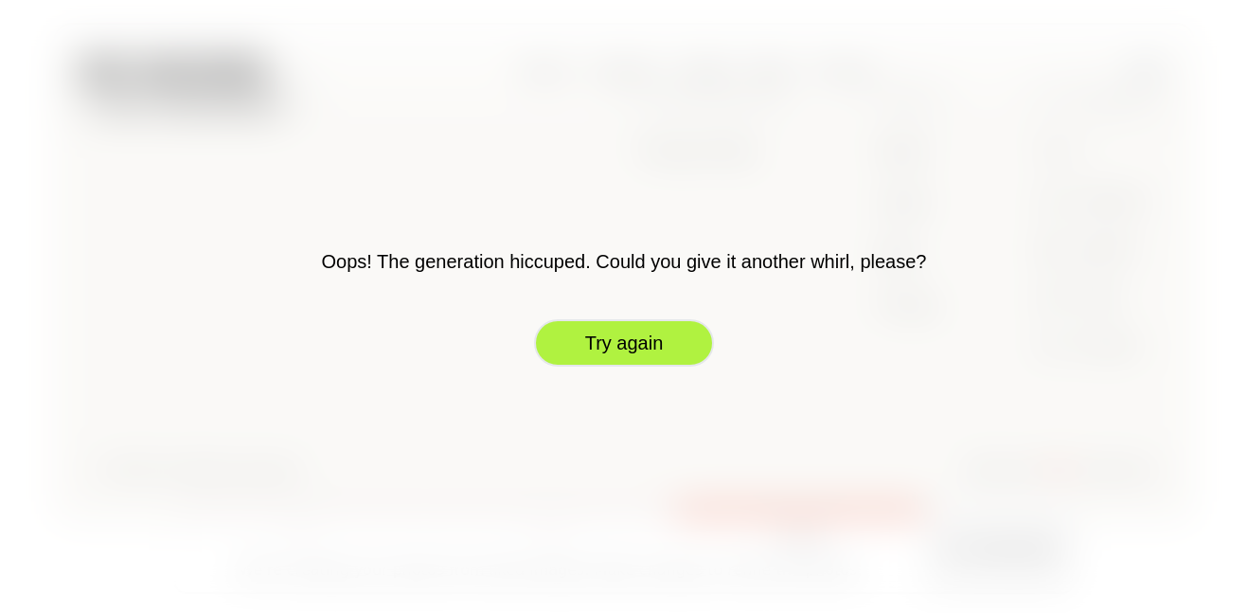
click at [660, 334] on button "Try again" at bounding box center [624, 342] width 180 height 47
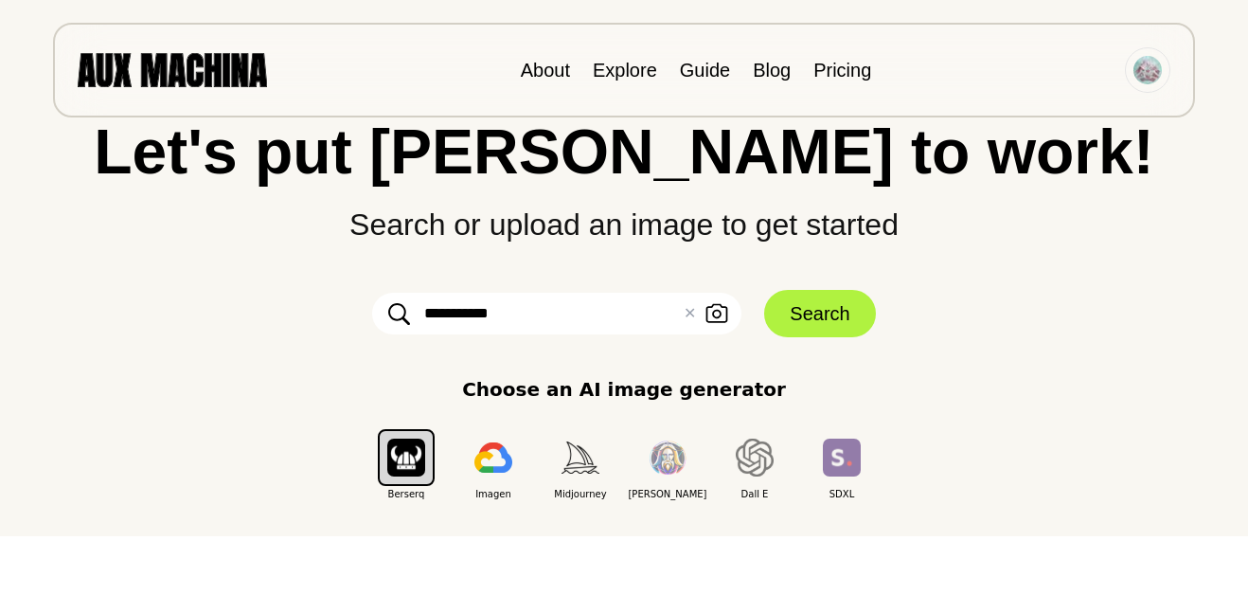
scroll to position [0, 0]
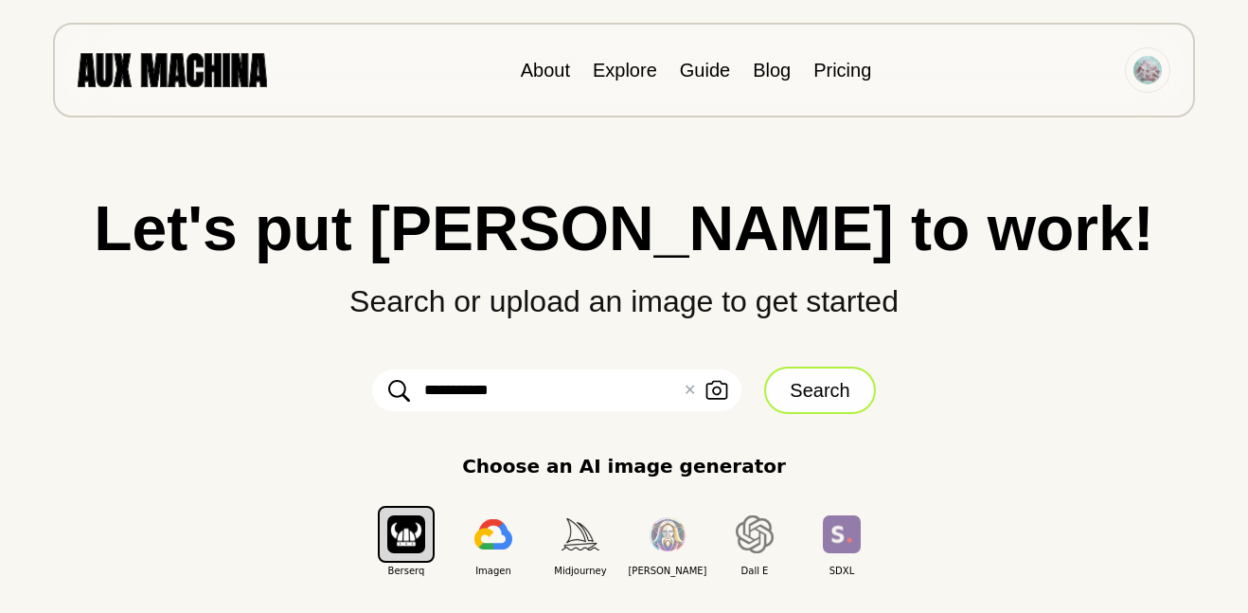
click at [827, 401] on button "Search" at bounding box center [819, 389] width 111 height 47
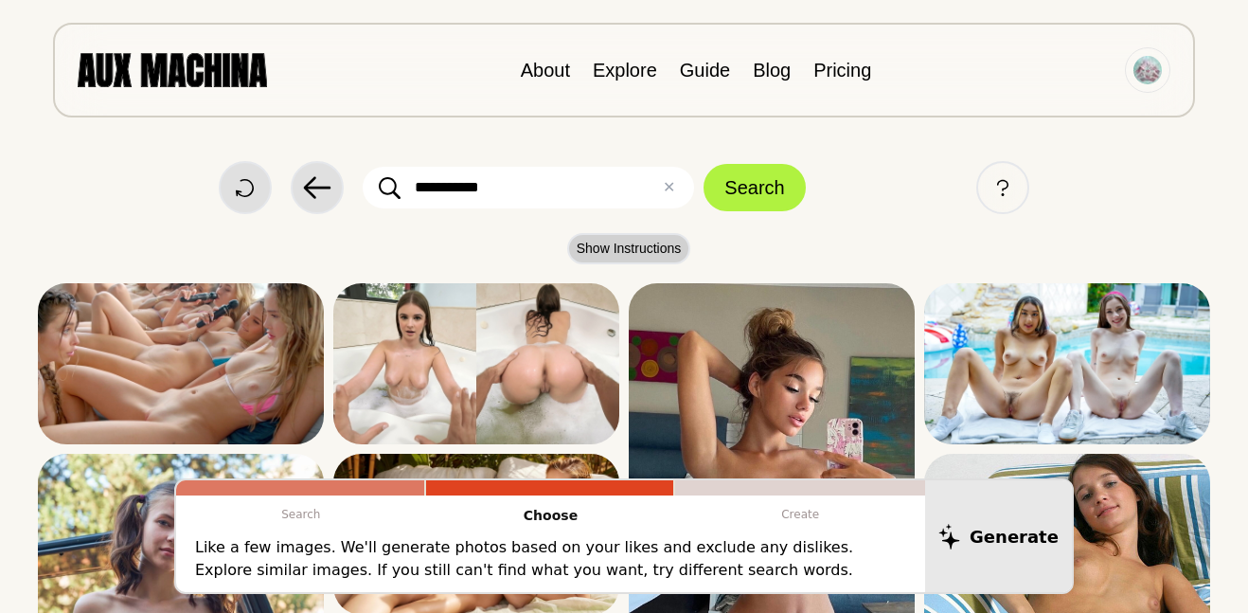
click at [644, 259] on button "Show Instructions" at bounding box center [629, 248] width 124 height 31
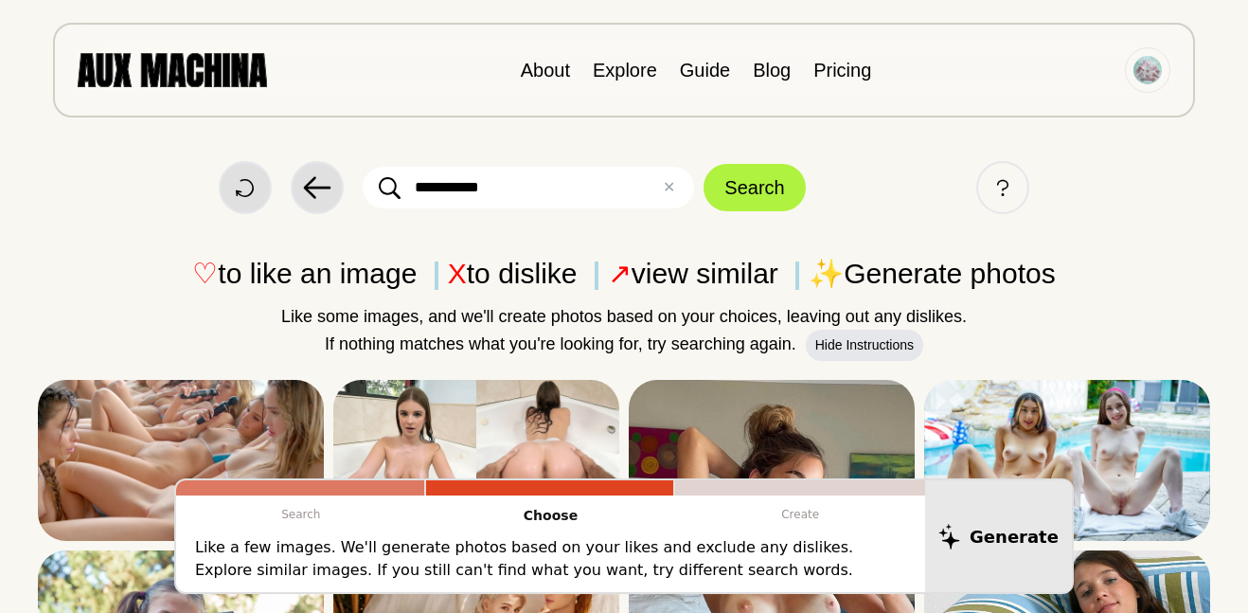
click at [415, 189] on input "**********" at bounding box center [528, 188] width 331 height 42
click at [461, 187] on input "**********" at bounding box center [528, 188] width 331 height 42
type input "**********"
click at [725, 172] on button "Search" at bounding box center [754, 187] width 101 height 47
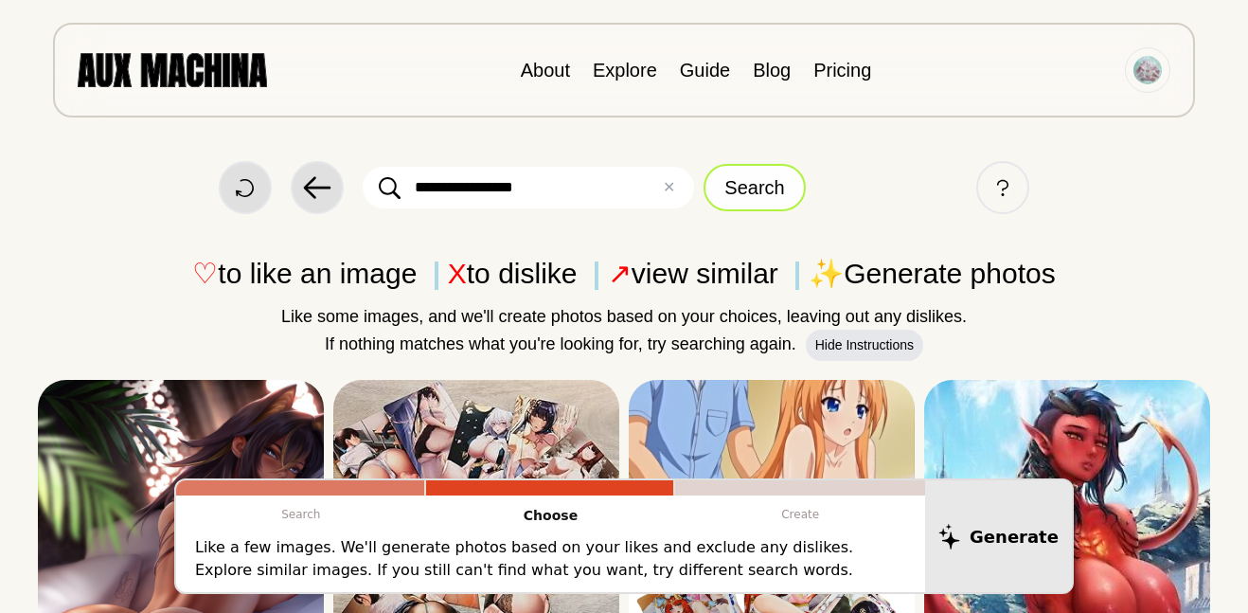
click at [725, 172] on button "Search" at bounding box center [754, 187] width 101 height 47
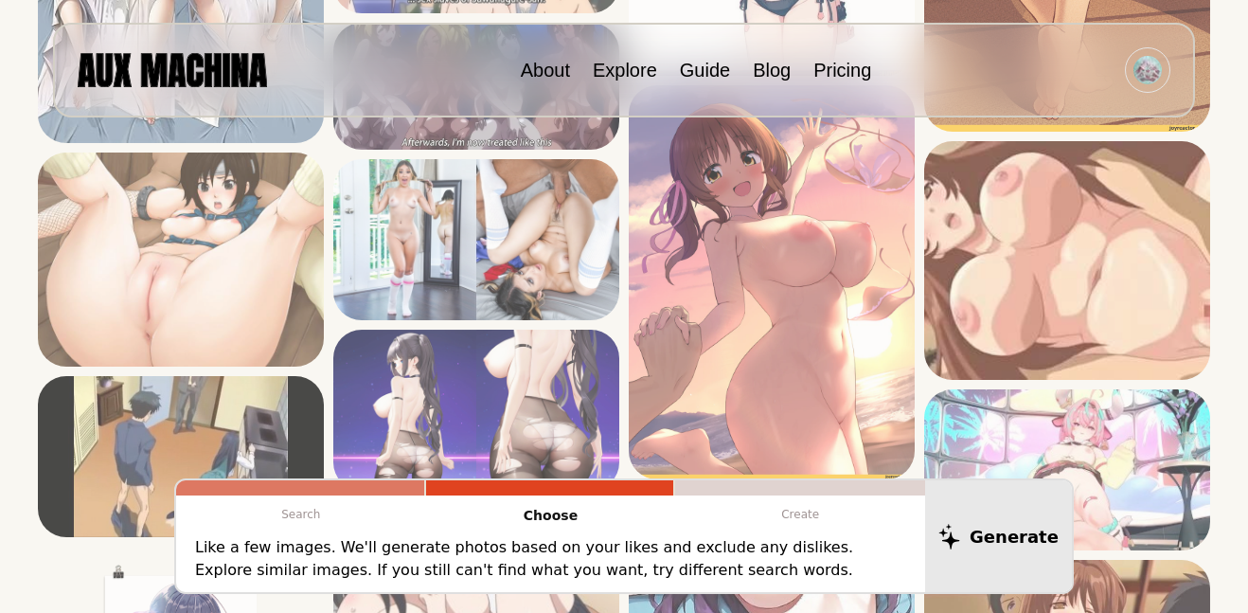
scroll to position [1719, 0]
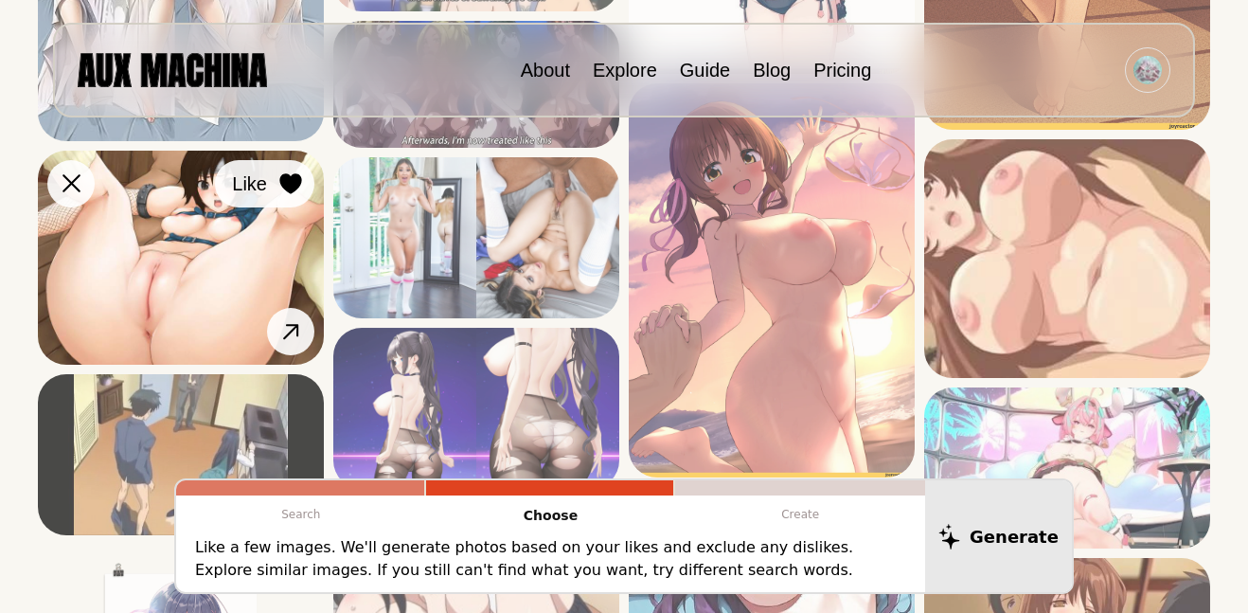
click at [286, 181] on icon at bounding box center [290, 183] width 22 height 21
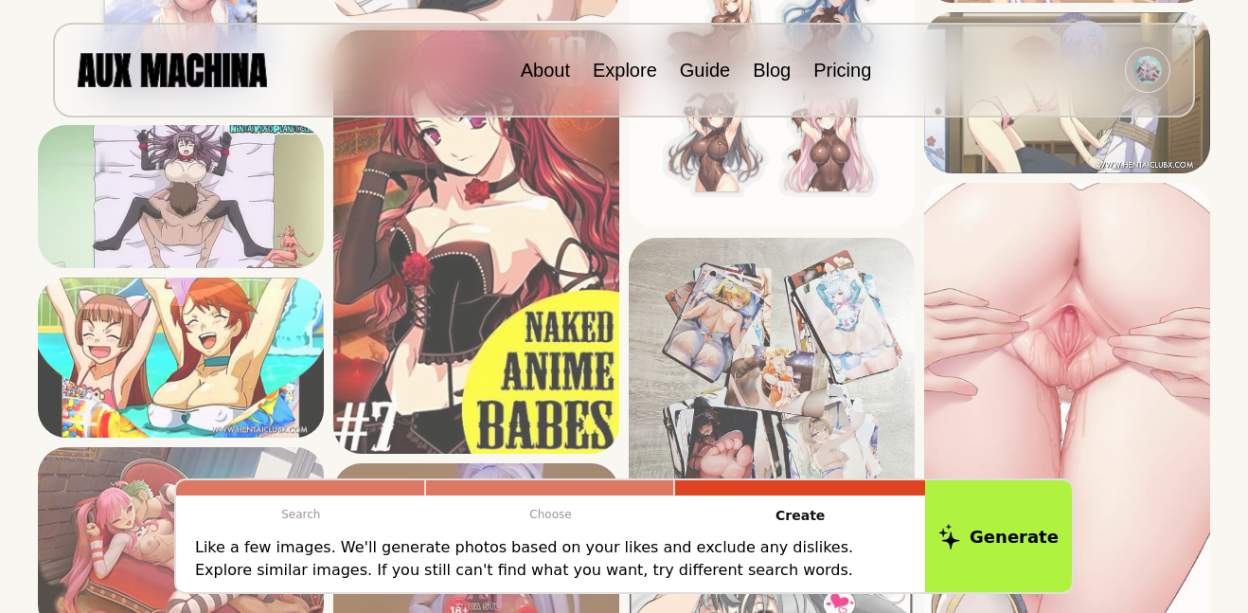
scroll to position [2438, 0]
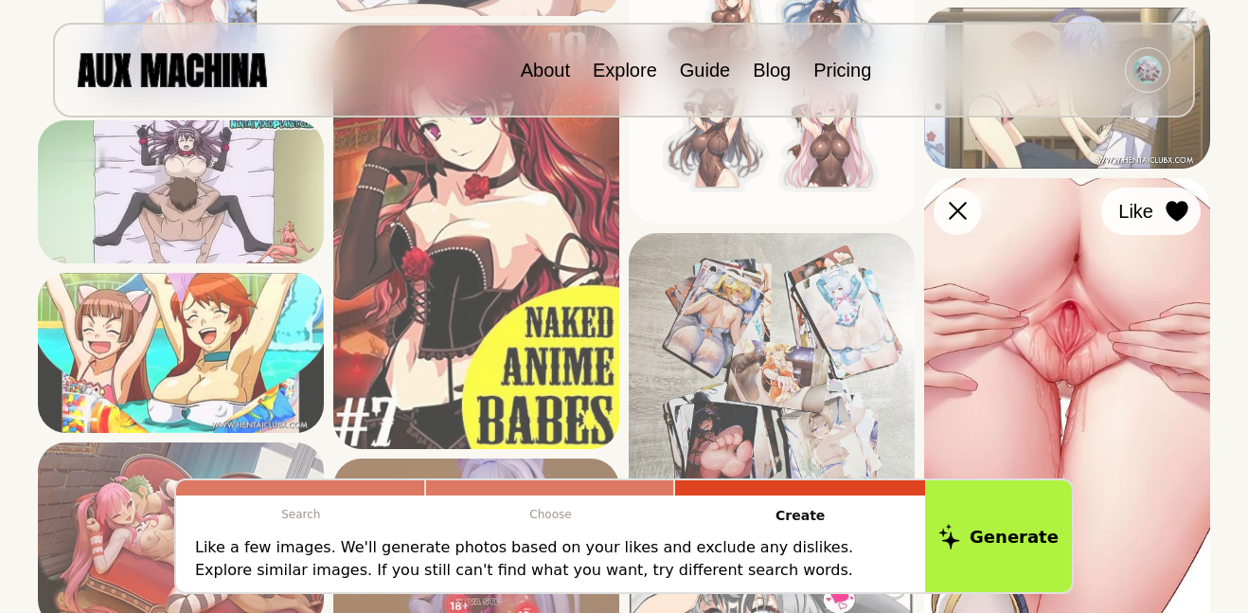
click at [1170, 202] on icon at bounding box center [1177, 211] width 22 height 21
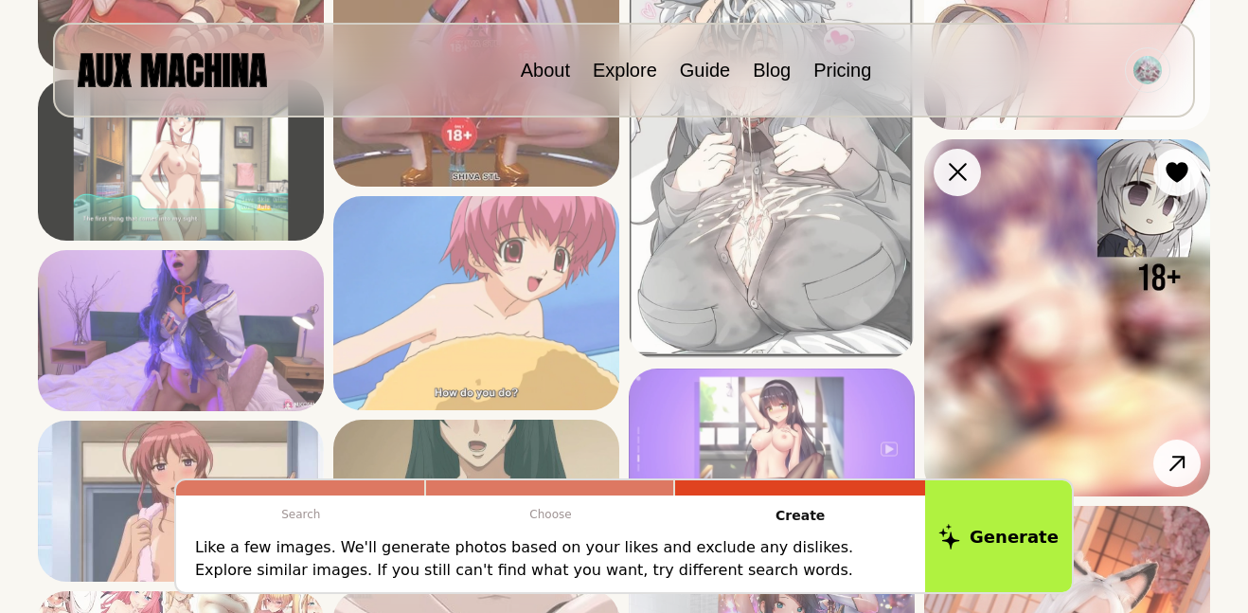
scroll to position [2985, 0]
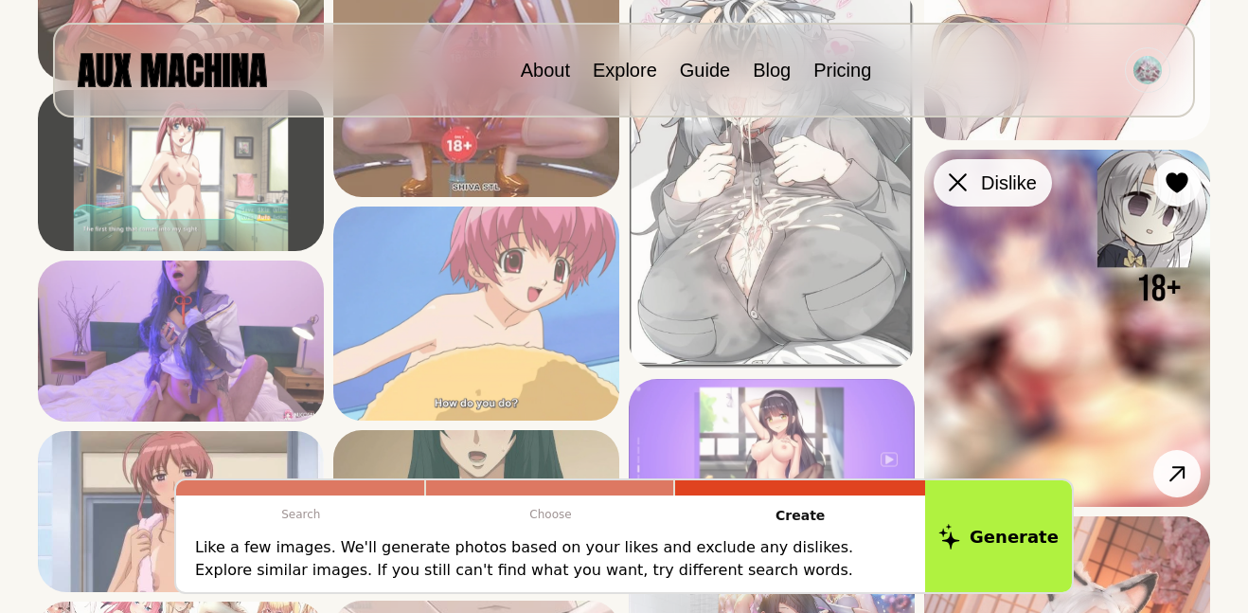
click at [961, 187] on icon at bounding box center [958, 182] width 18 height 18
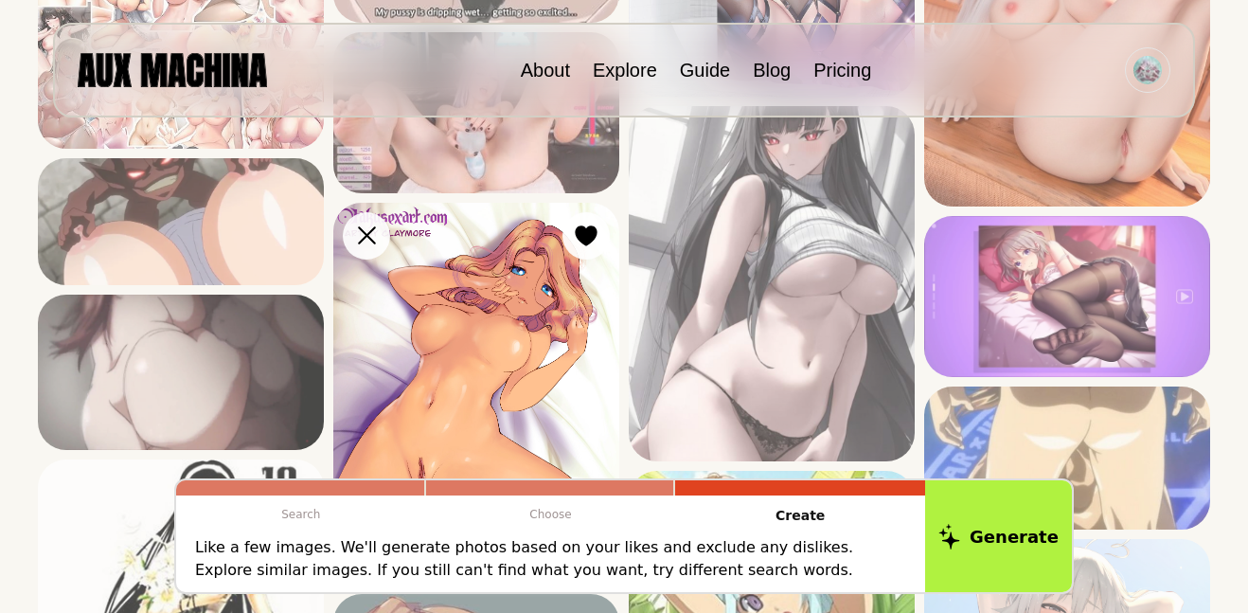
scroll to position [3726, 0]
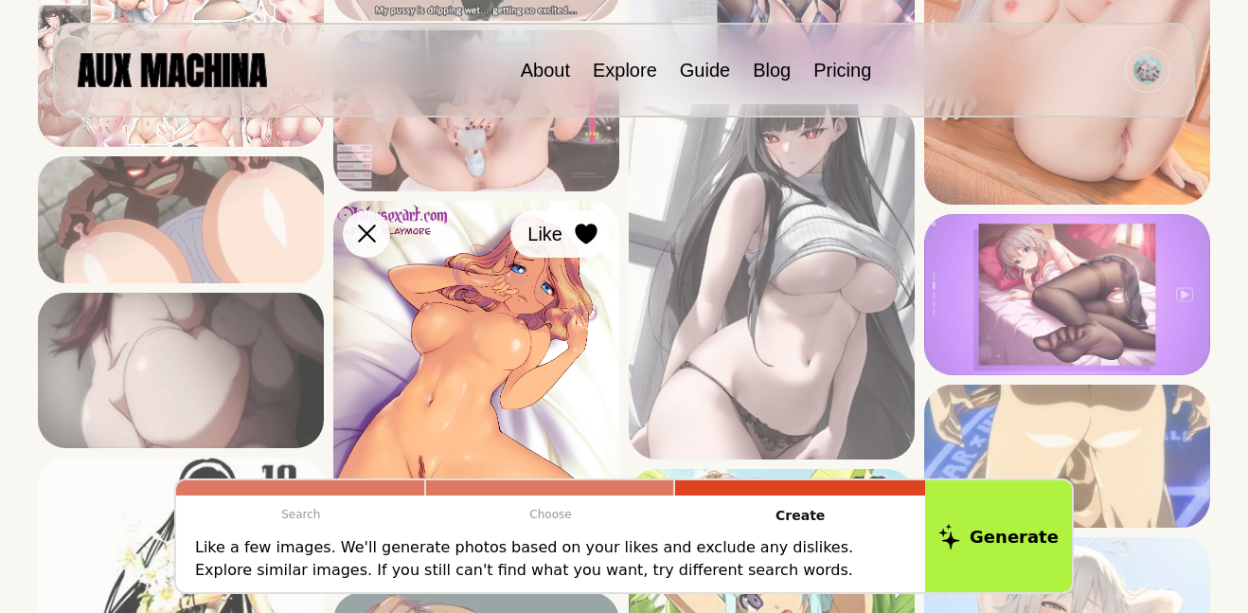
click at [570, 232] on button "Like" at bounding box center [559, 233] width 99 height 47
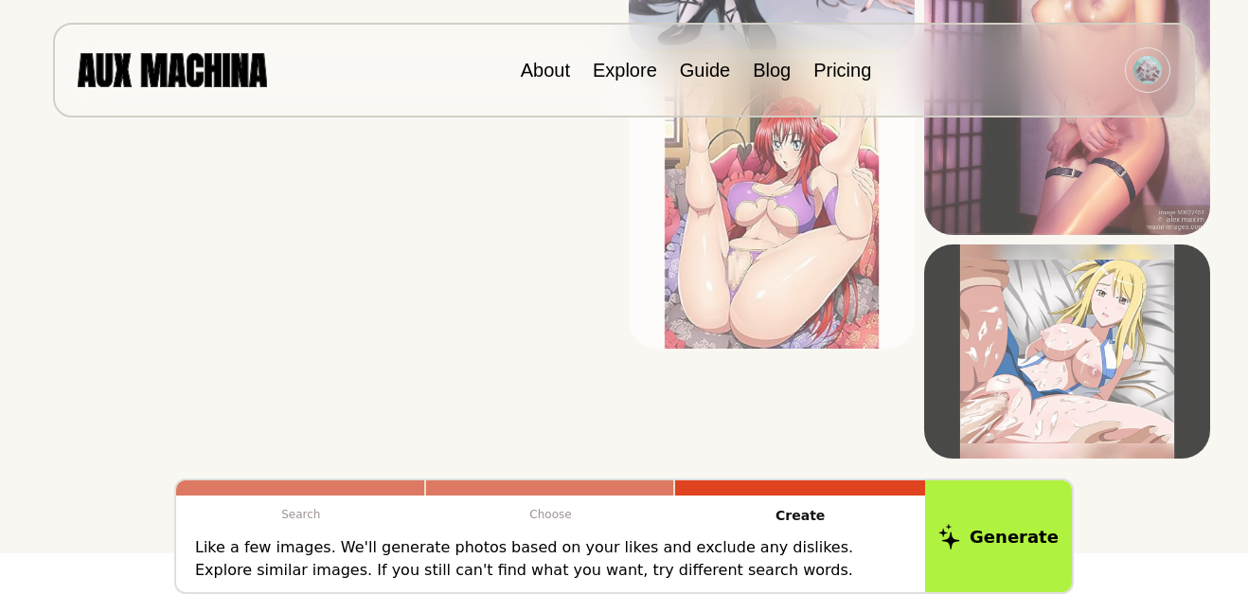
scroll to position [5646, 0]
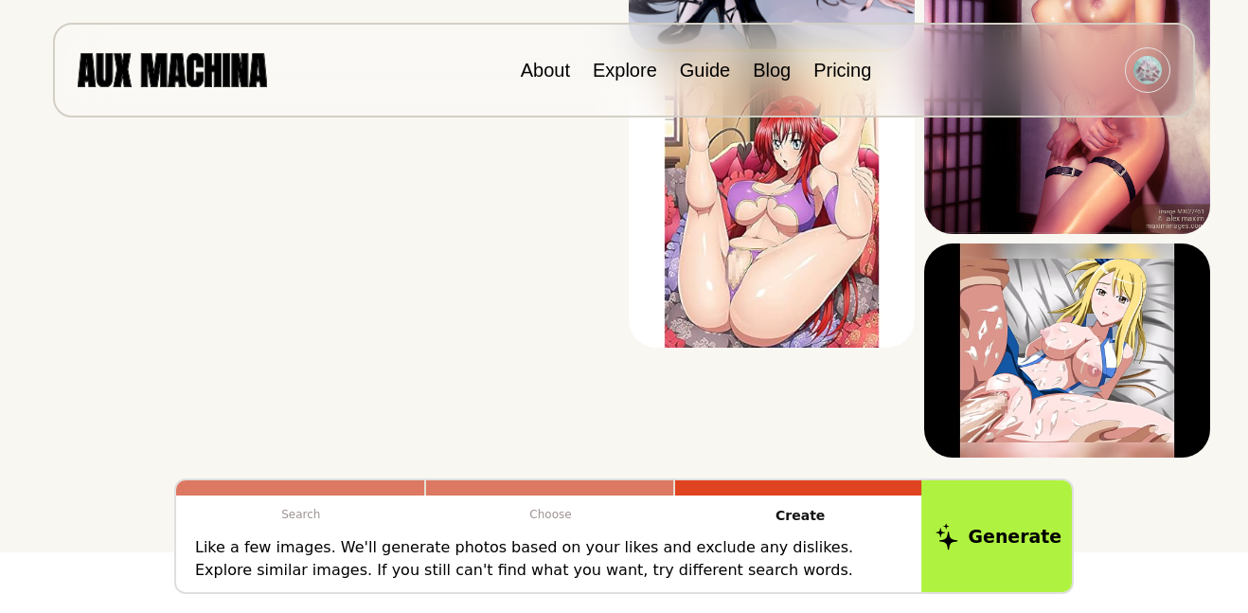
click at [933, 487] on button "Generate" at bounding box center [998, 535] width 154 height 117
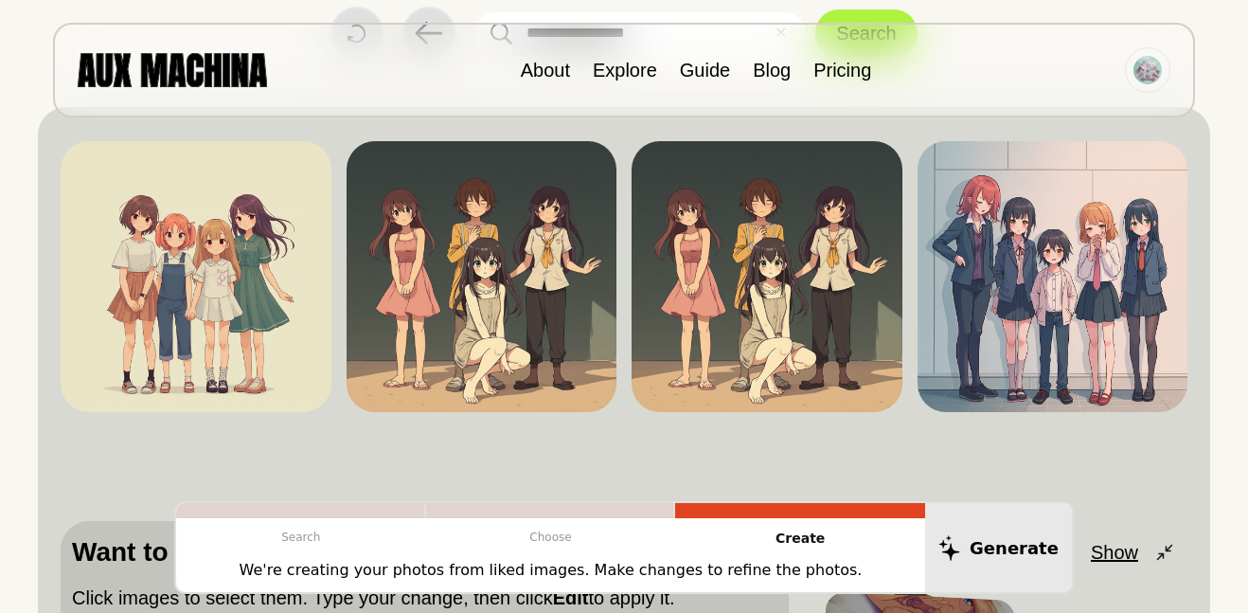
scroll to position [159, 0]
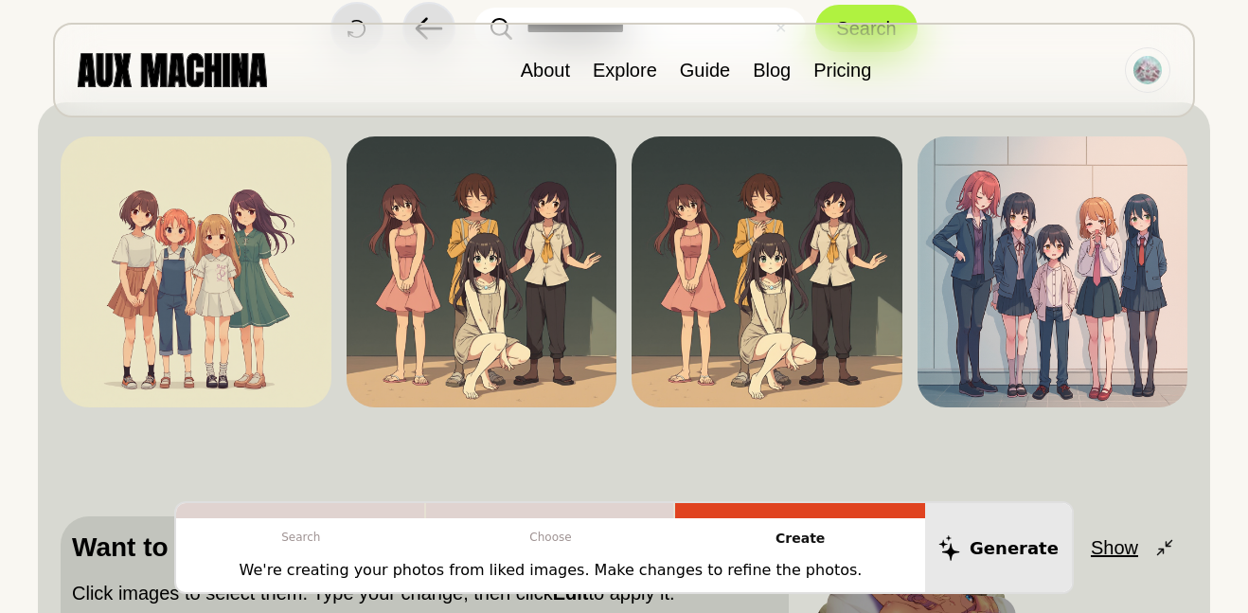
click at [648, 453] on div "Dislike Like Share Download Dislike Like Share Download Dislike Like Share Down…" at bounding box center [624, 444] width 1127 height 638
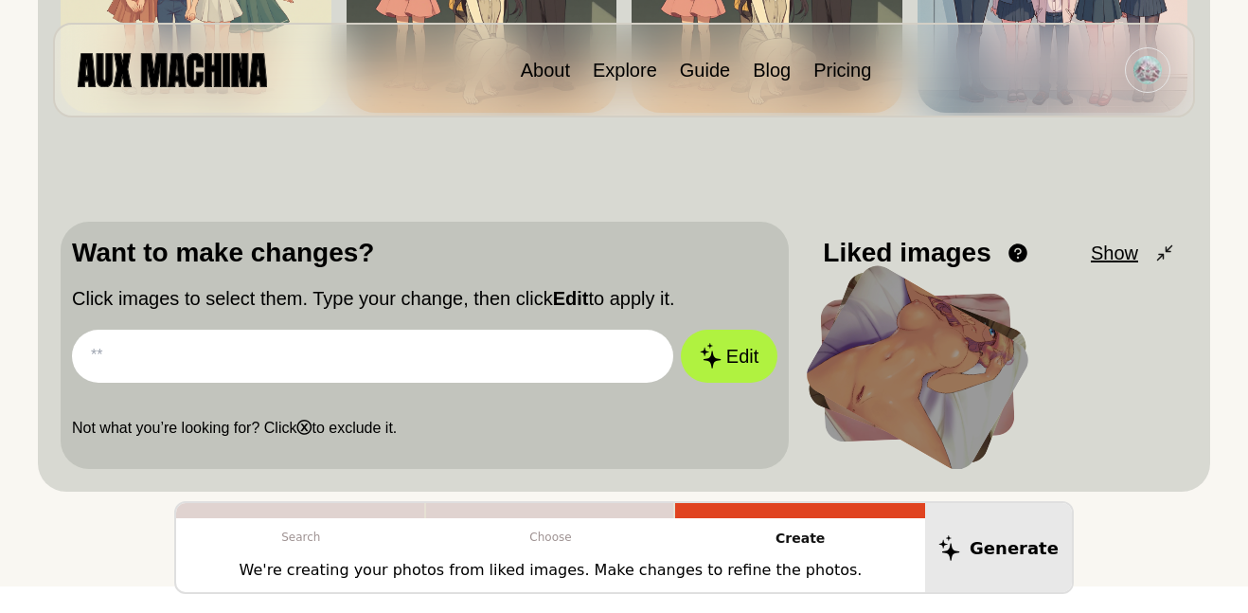
scroll to position [453, 0]
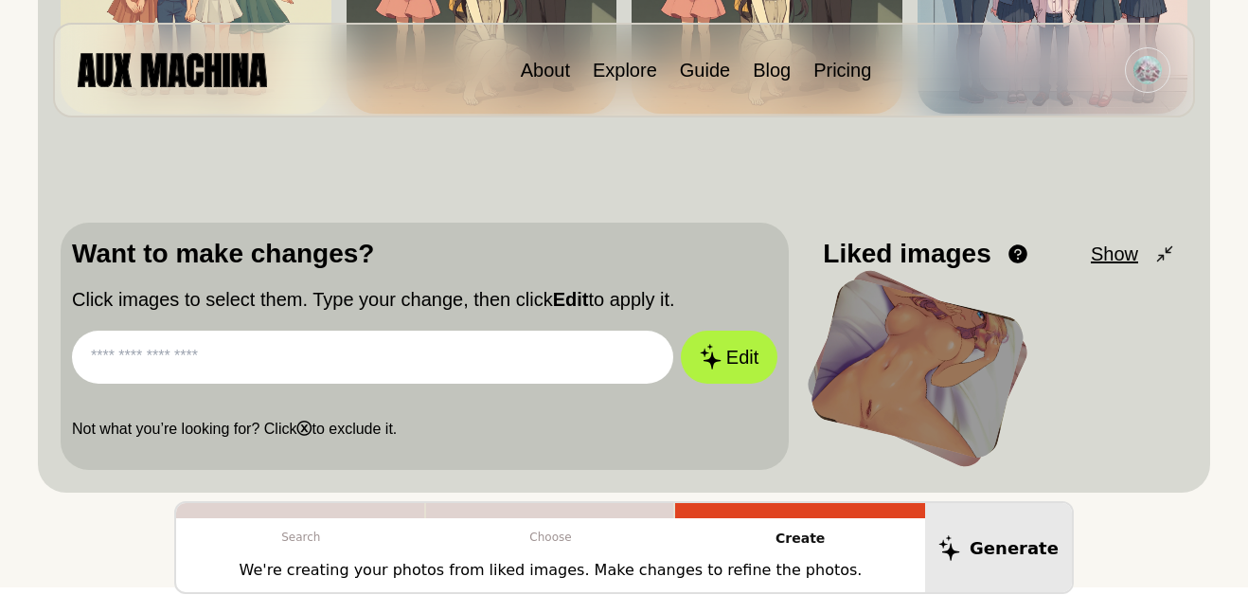
click at [898, 357] on div at bounding box center [918, 368] width 220 height 187
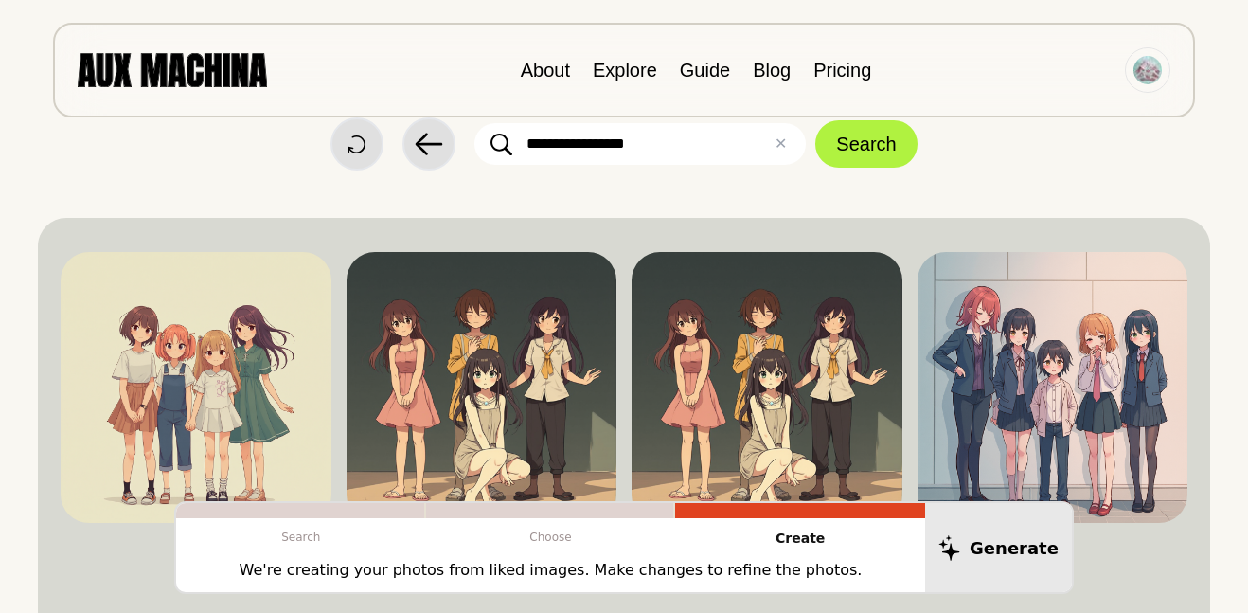
scroll to position [42, 0]
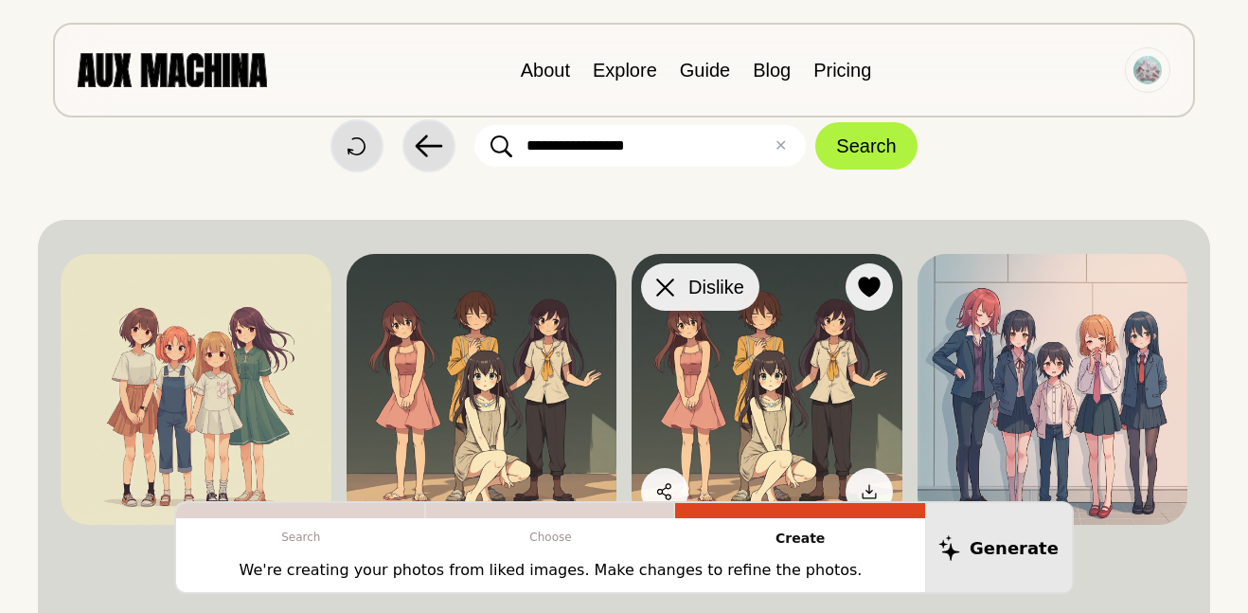
click at [675, 279] on div at bounding box center [664, 287] width 28 height 28
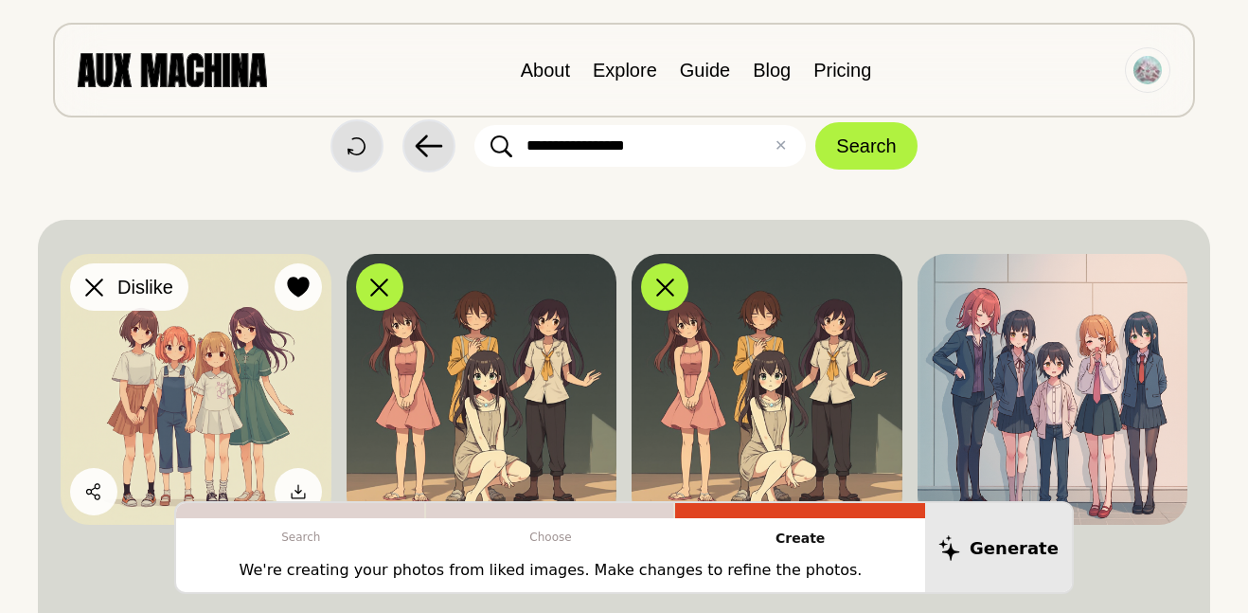
click at [95, 299] on div at bounding box center [94, 287] width 28 height 28
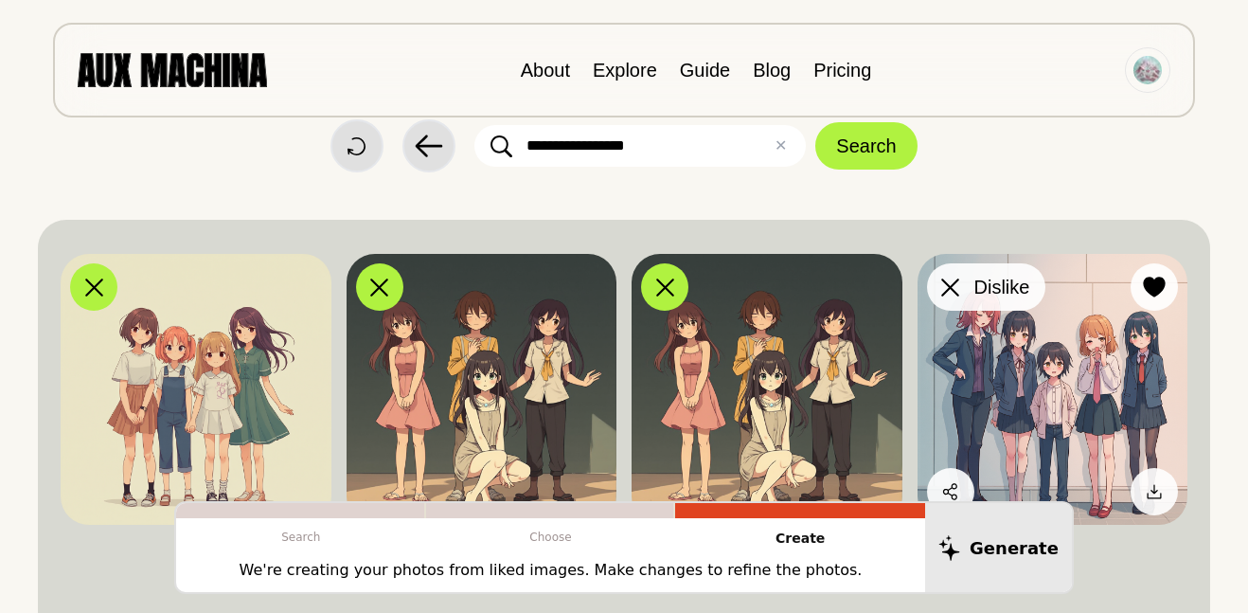
click at [953, 295] on icon at bounding box center [950, 287] width 18 height 18
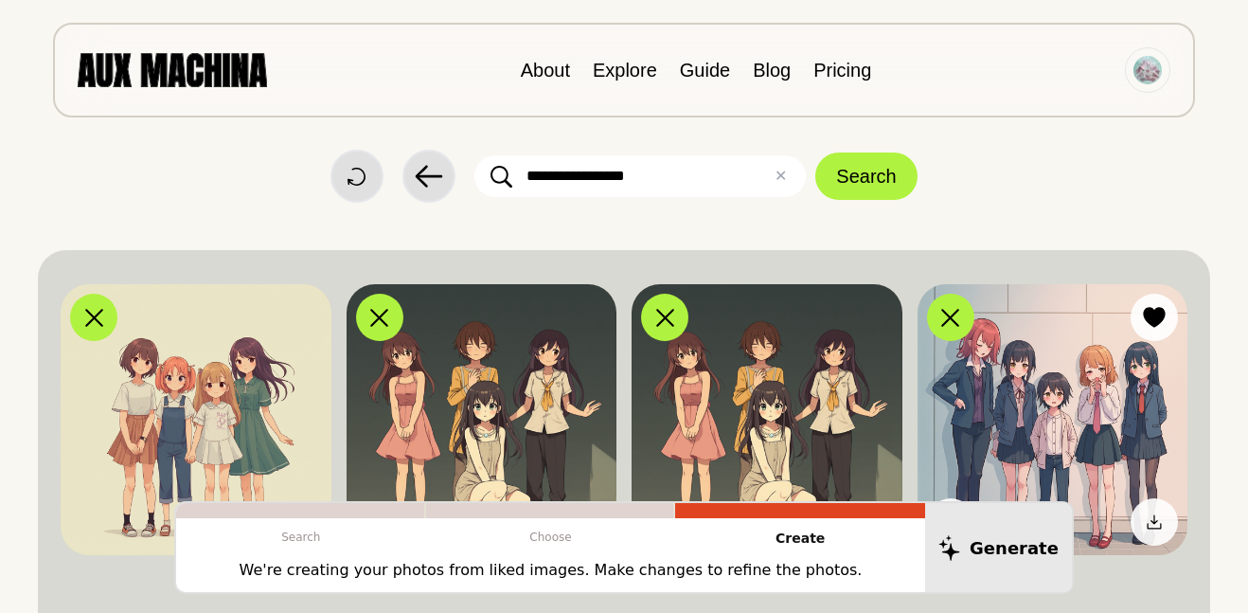
scroll to position [0, 0]
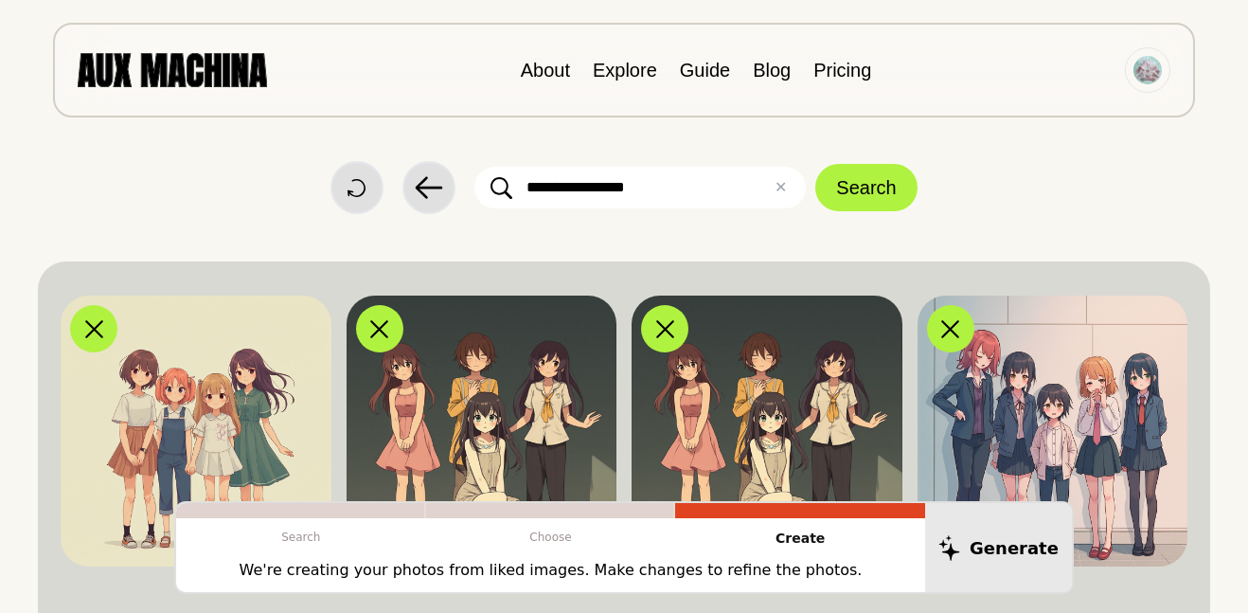
scroll to position [510, 0]
